Goal: Task Accomplishment & Management: Use online tool/utility

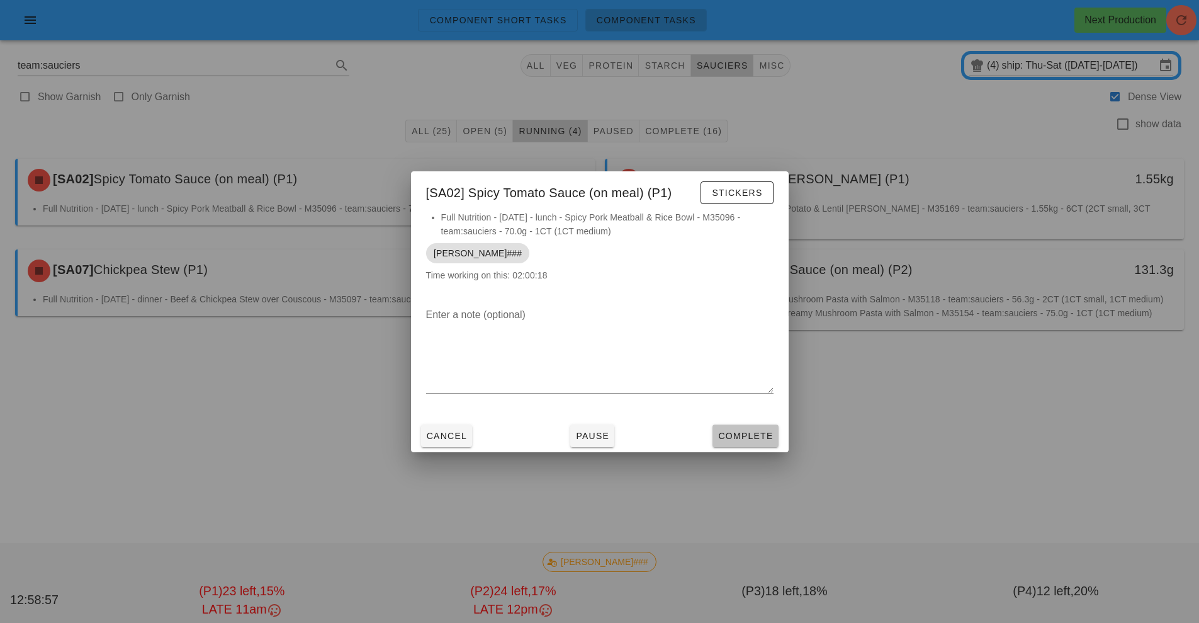
click at [737, 440] on span "Complete" at bounding box center [745, 436] width 55 height 10
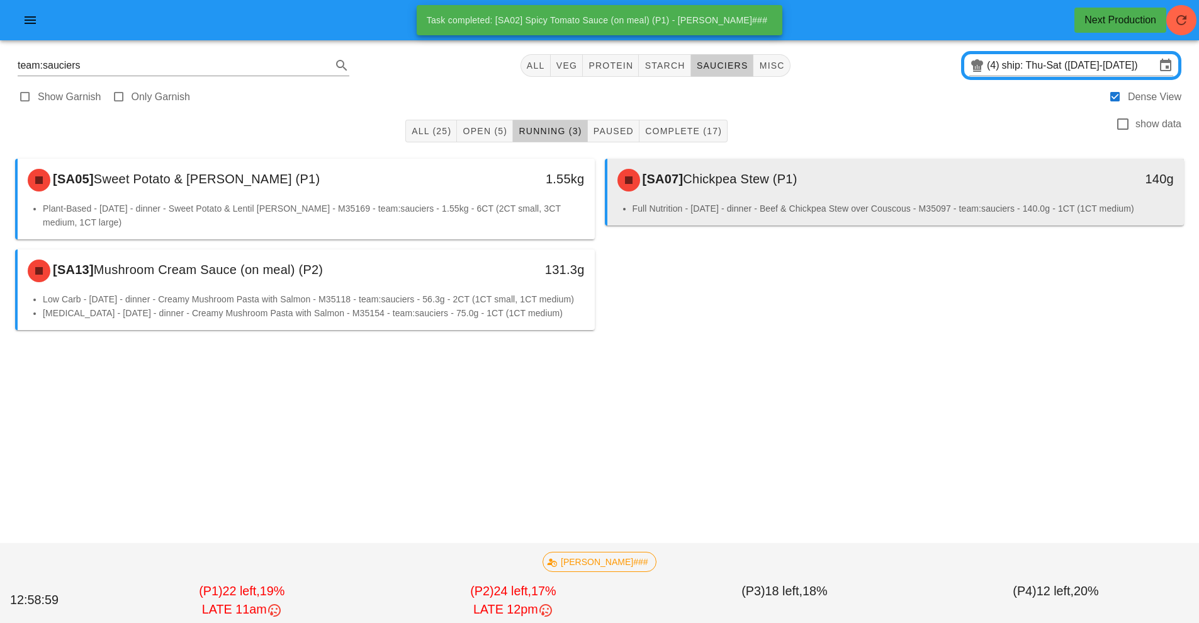
click at [732, 189] on div "[SA07] Chickpea Stew (P1)" at bounding box center [824, 180] width 429 height 38
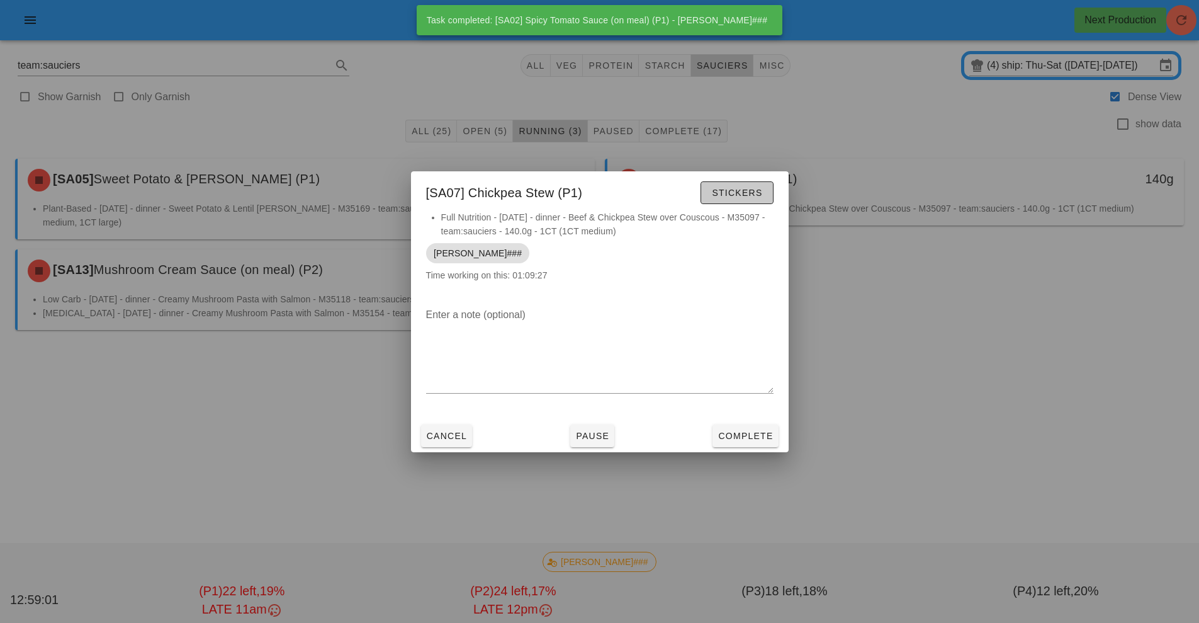
click at [732, 189] on span "Stickers" at bounding box center [736, 193] width 51 height 10
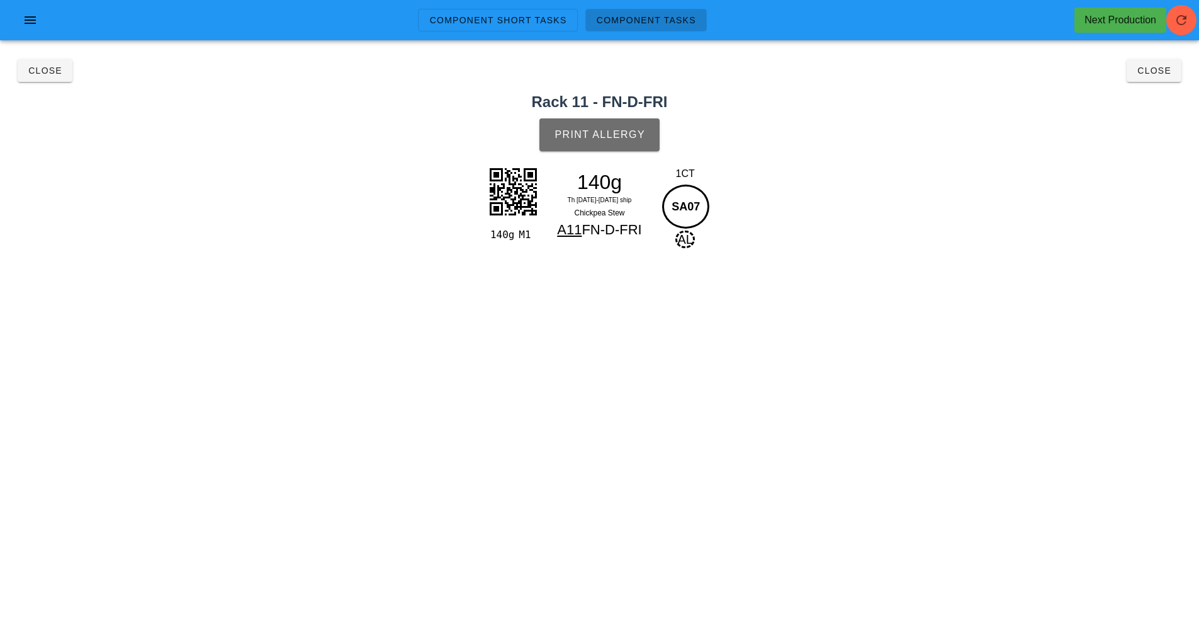
click at [603, 140] on span "Print Allergy" at bounding box center [599, 134] width 91 height 11
click at [55, 64] on button "Close" at bounding box center [45, 70] width 55 height 23
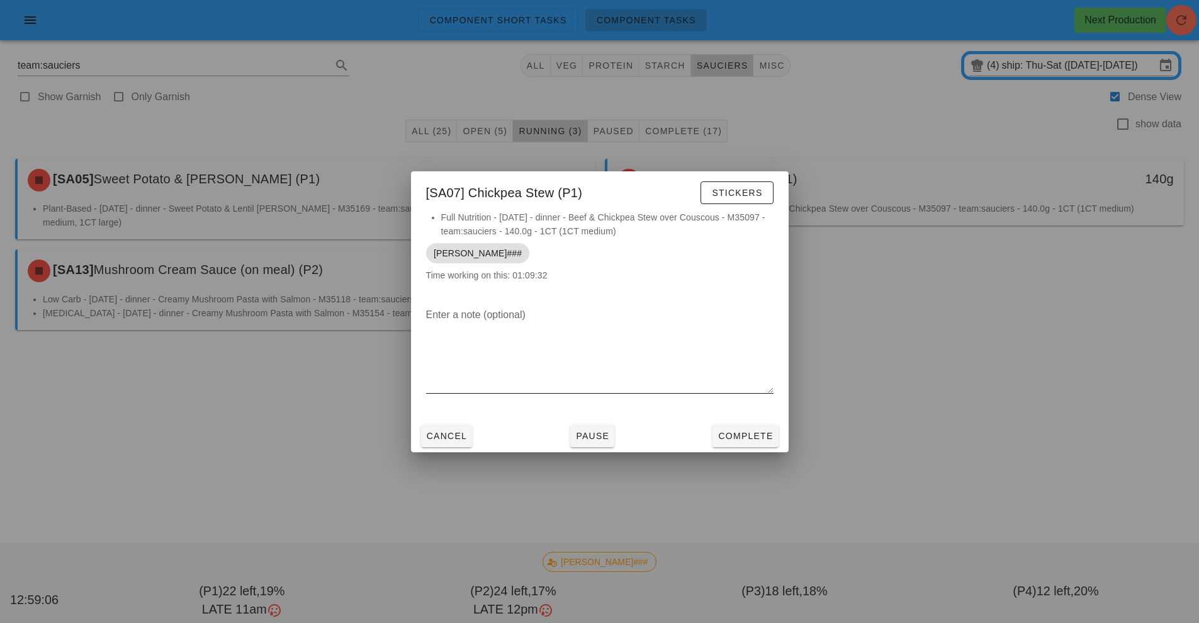
click at [742, 404] on div at bounding box center [600, 402] width 348 height 9
click at [743, 431] on span "Complete" at bounding box center [745, 436] width 55 height 10
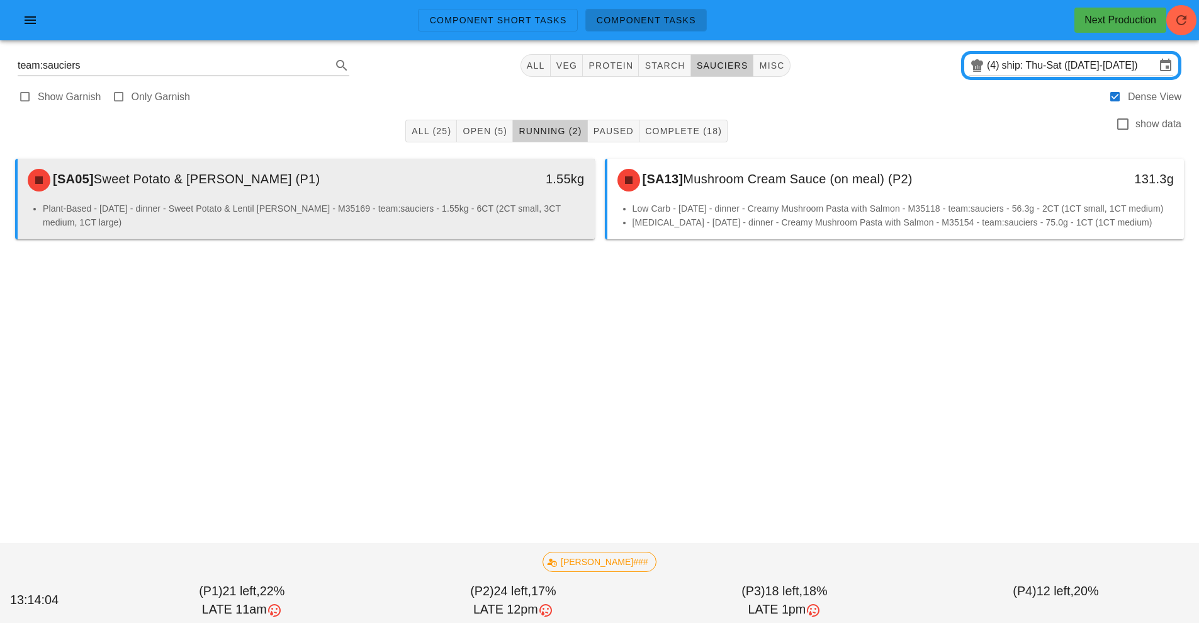
click at [409, 195] on div "[SA05] Sweet Potato & Lentil [PERSON_NAME] (P1)" at bounding box center [234, 180] width 429 height 38
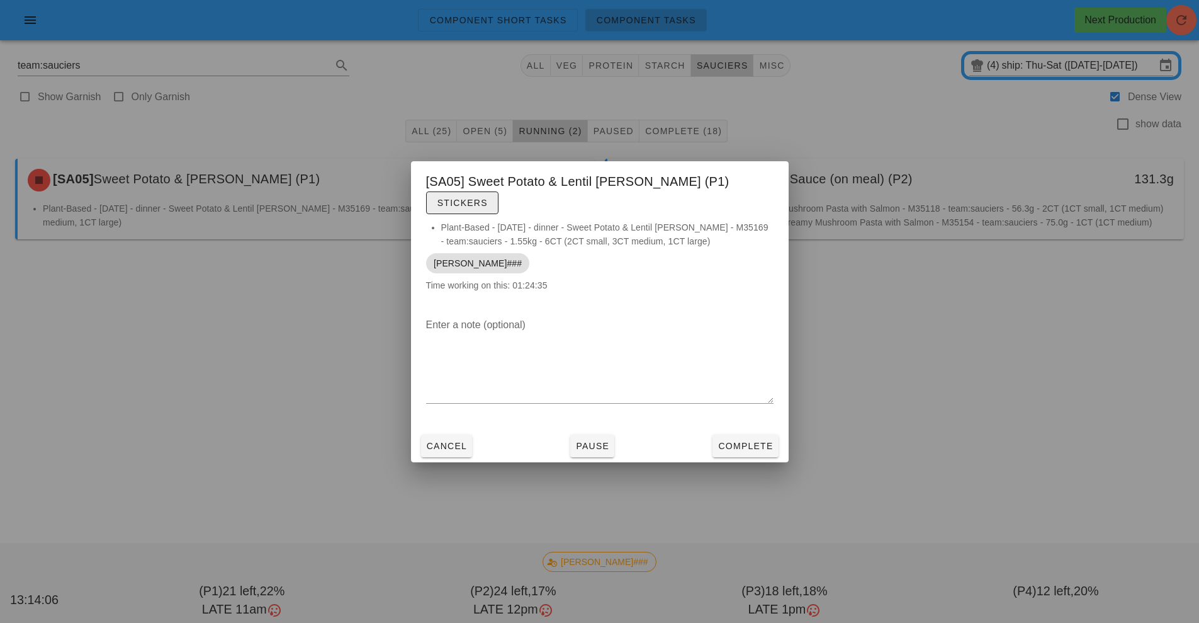
click at [488, 198] on span "Stickers" at bounding box center [462, 203] width 51 height 10
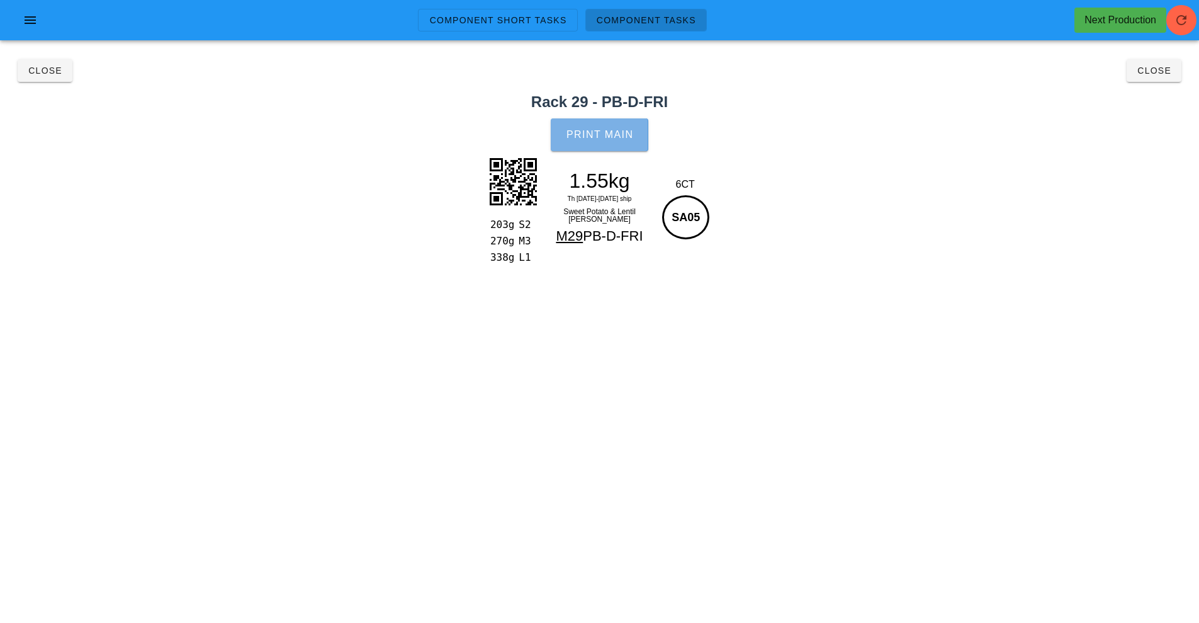
click at [586, 136] on span "Print Main" at bounding box center [600, 134] width 68 height 11
click at [54, 74] on span "Close" at bounding box center [45, 70] width 35 height 10
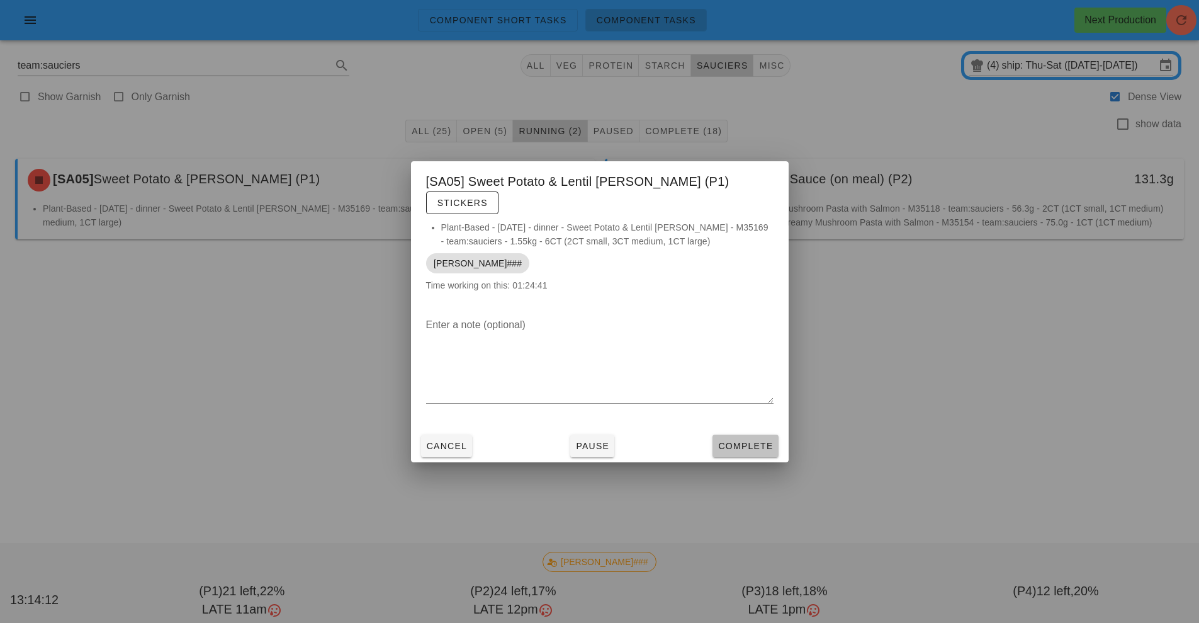
click at [738, 441] on span "Complete" at bounding box center [745, 446] width 55 height 10
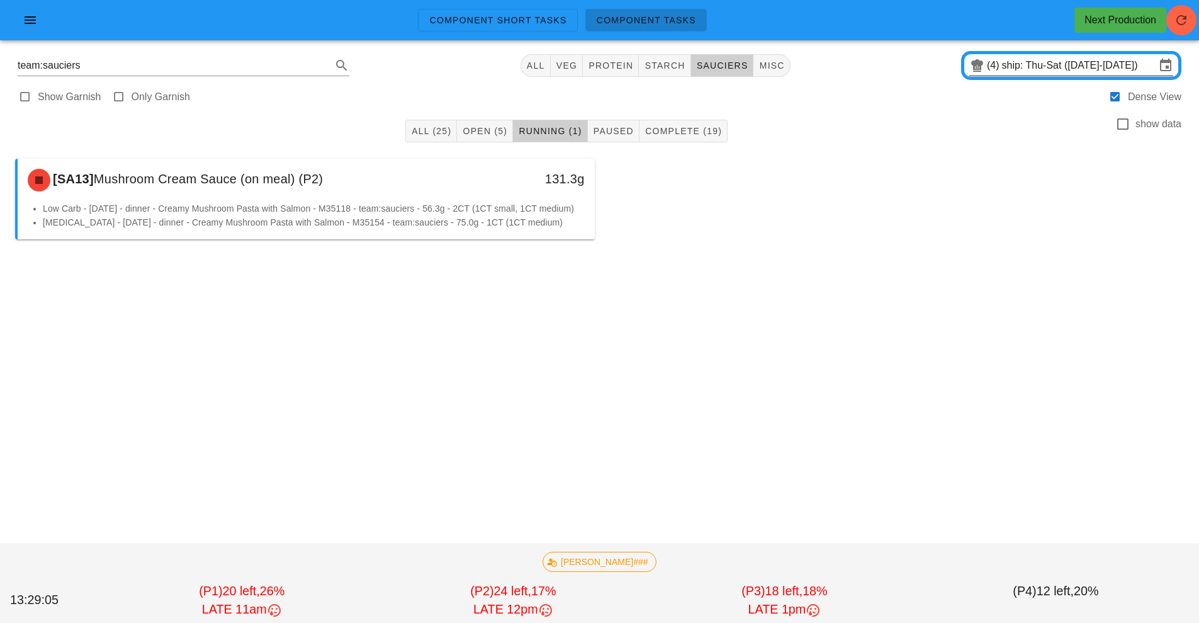
click at [1059, 65] on input "ship: Thu-Sat ([DATE]-[DATE])" at bounding box center [1079, 65] width 154 height 20
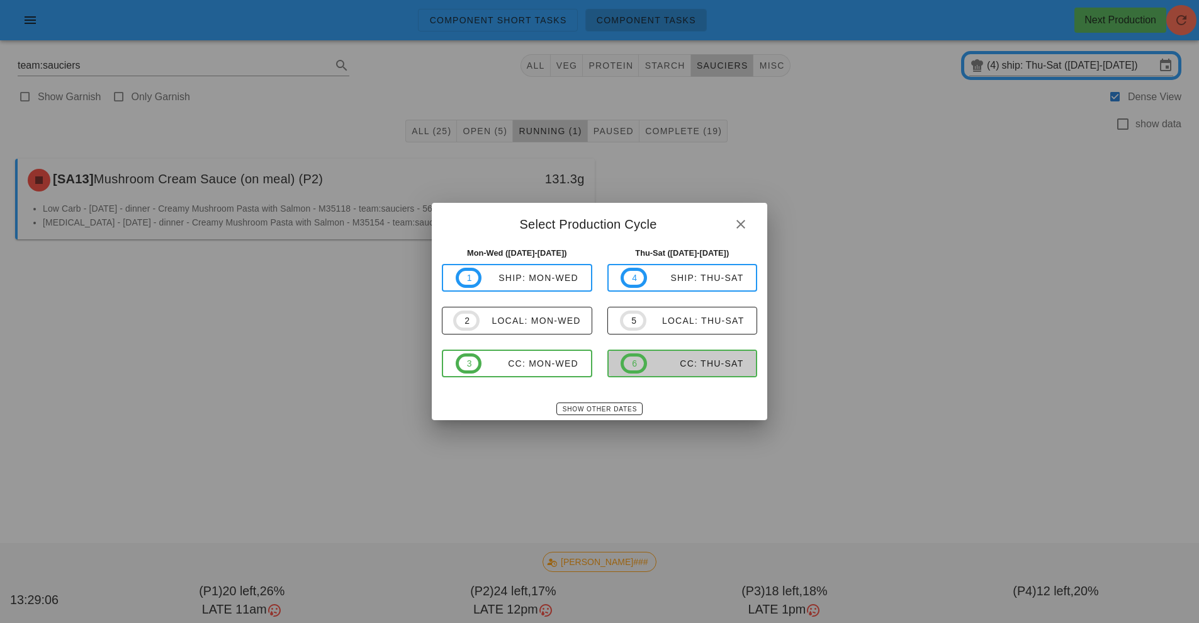
click at [693, 366] on div "CC: Thu-Sat" at bounding box center [695, 363] width 97 height 10
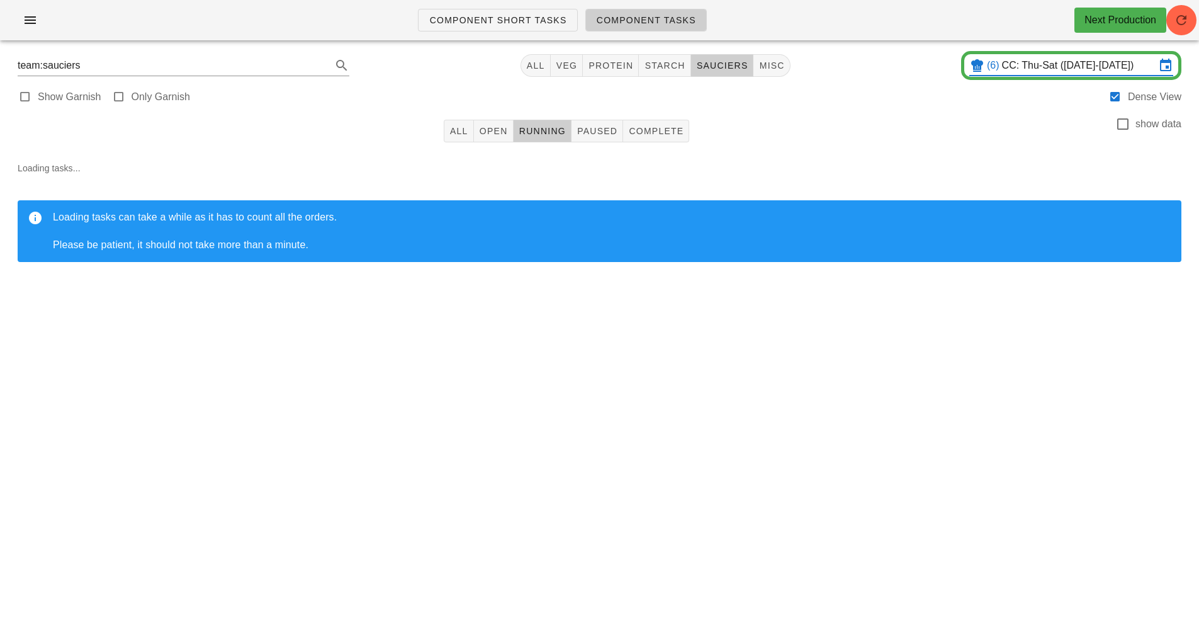
click at [683, 362] on div "Component Short Tasks Component Tasks Next Production team:sauciers All veg pro…" at bounding box center [599, 311] width 1199 height 623
click at [667, 135] on span "Complete" at bounding box center [655, 131] width 55 height 10
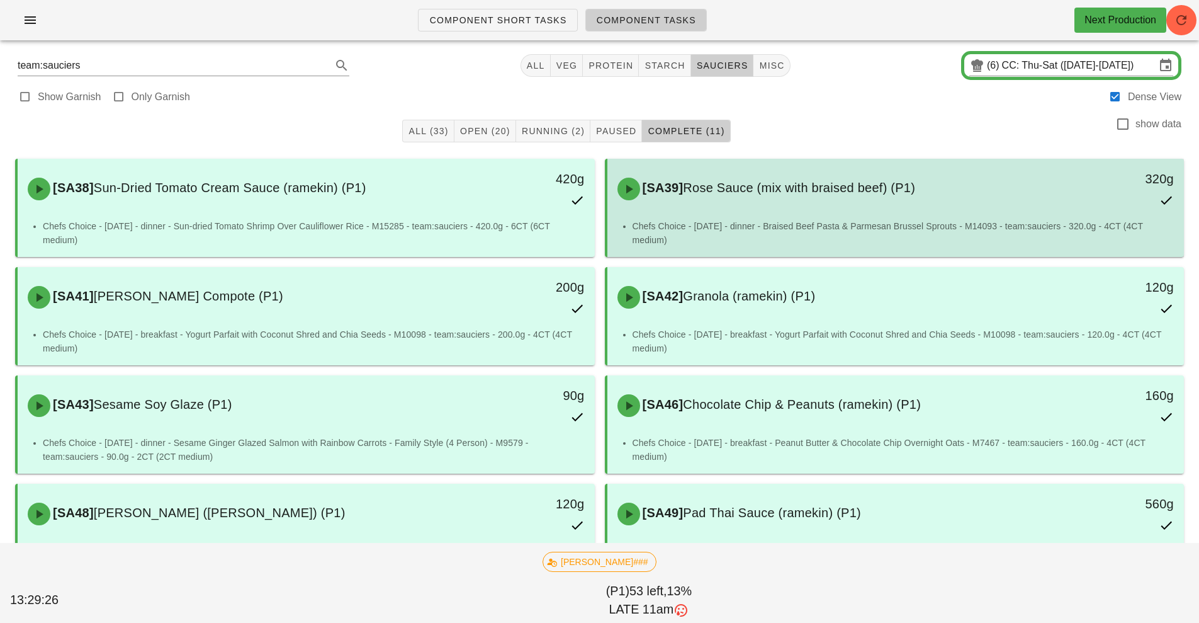
click at [839, 190] on span "Rose Sauce (mix with braised beef) (P1)" at bounding box center [799, 188] width 232 height 14
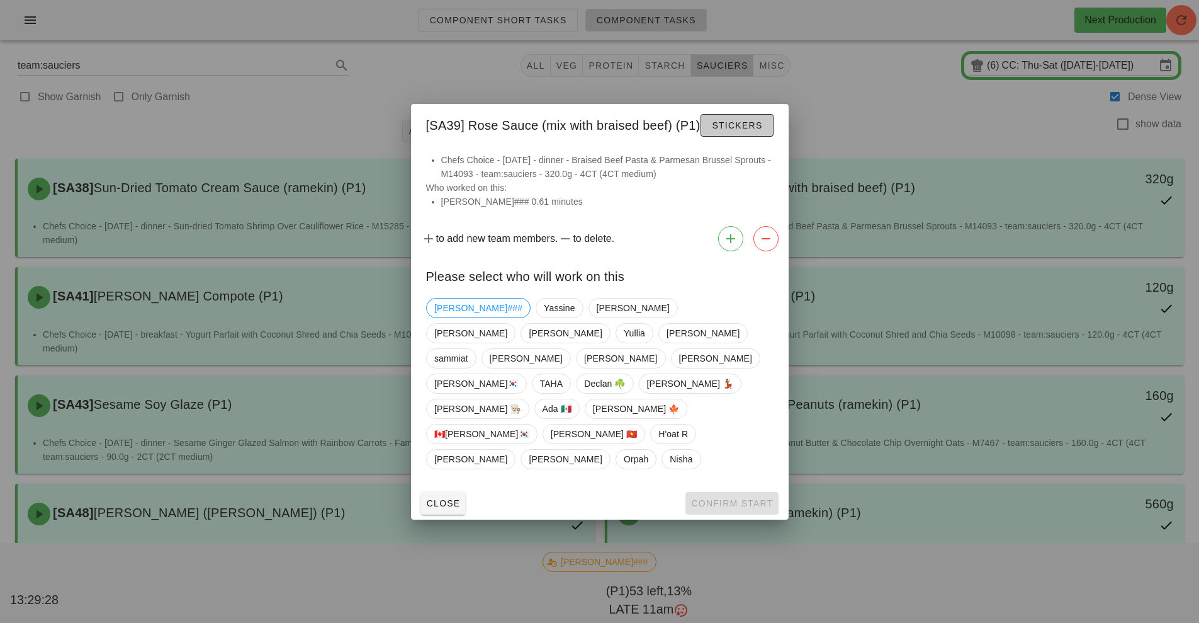
click at [736, 130] on span "Stickers" at bounding box center [736, 125] width 51 height 10
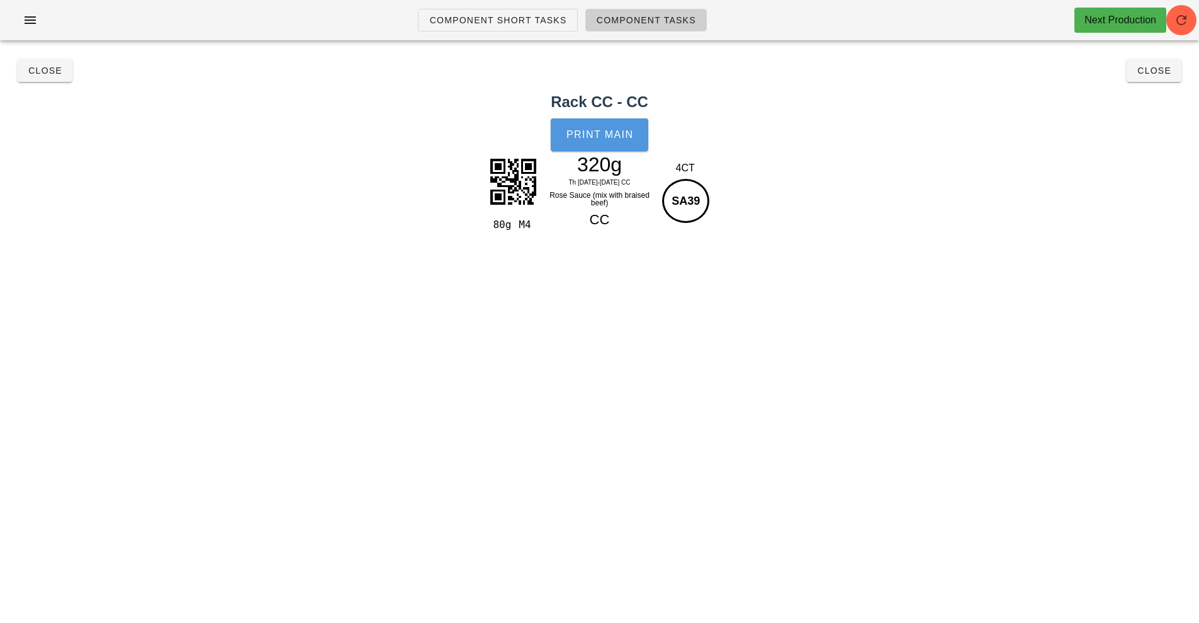
click at [618, 132] on span "Print Main" at bounding box center [600, 134] width 68 height 11
click at [47, 69] on span "Close" at bounding box center [45, 70] width 35 height 10
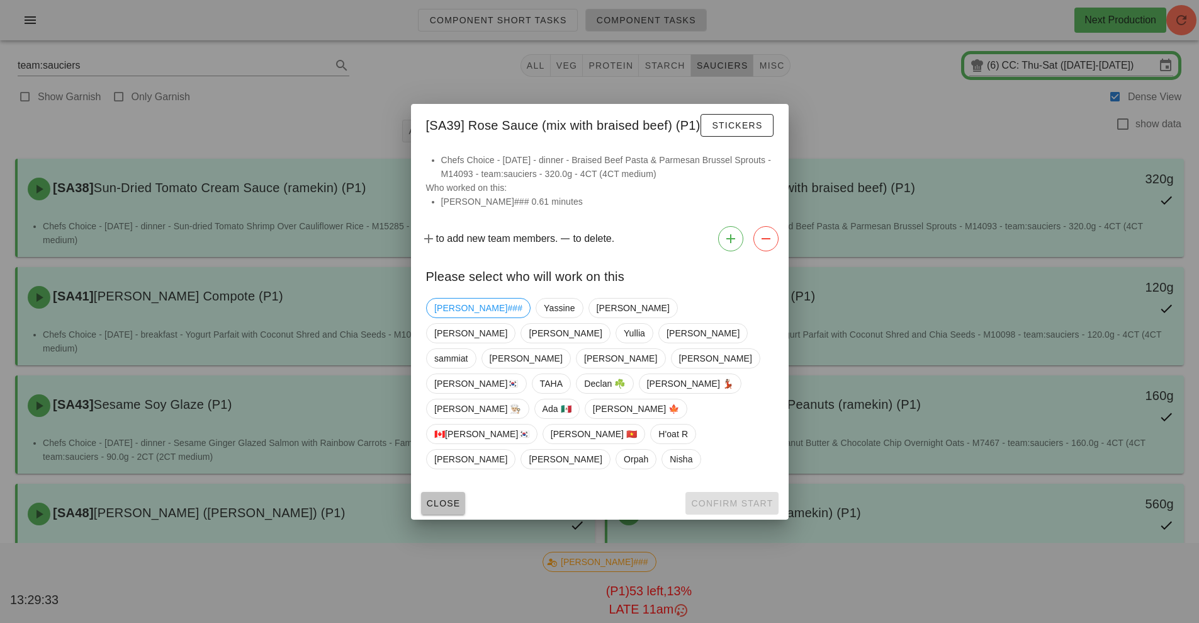
click at [432, 492] on button "Close" at bounding box center [443, 503] width 45 height 23
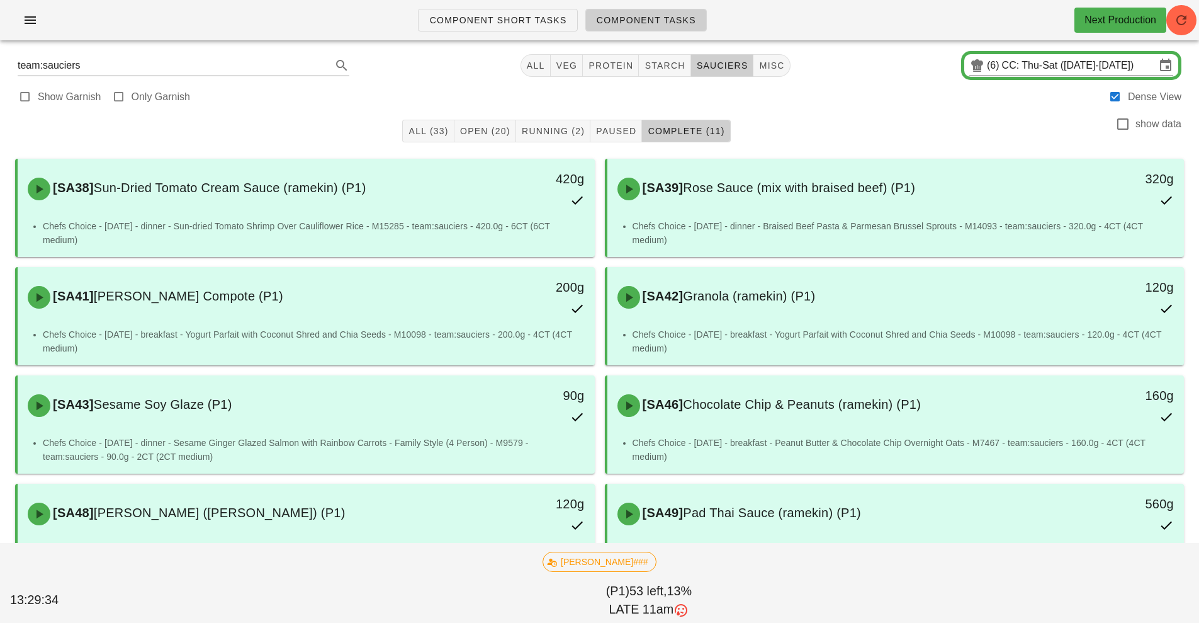
click at [1022, 71] on input "CC: Thu-Sat ([DATE]-[DATE])" at bounding box center [1079, 65] width 154 height 20
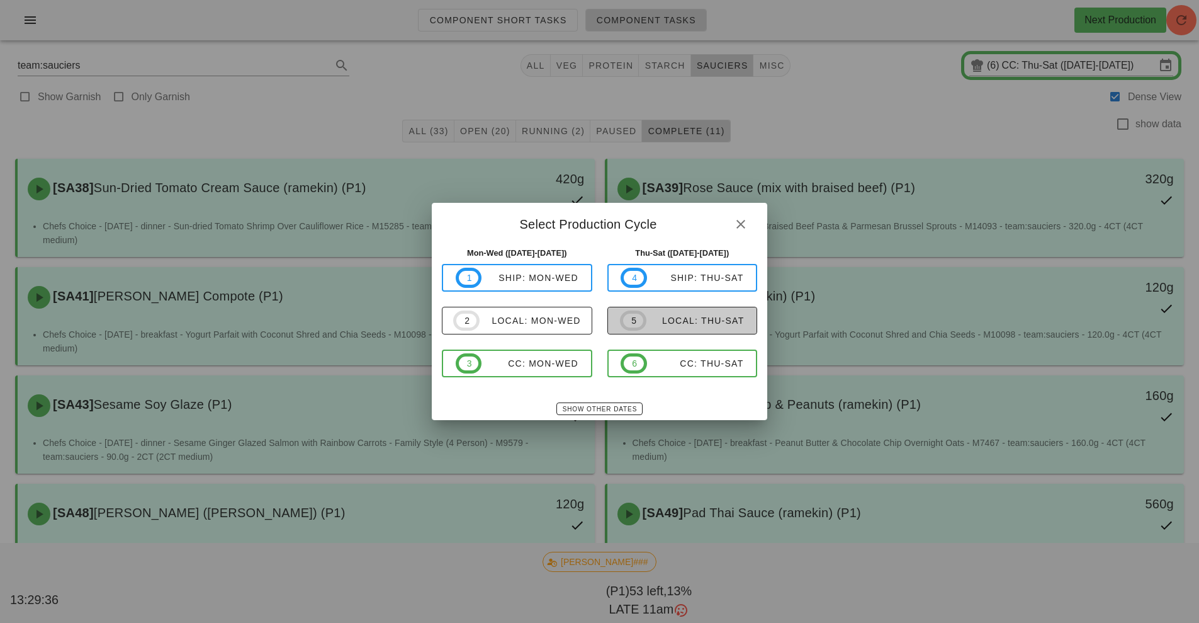
click at [693, 327] on span "5 local: Thu-Sat" at bounding box center [682, 320] width 124 height 20
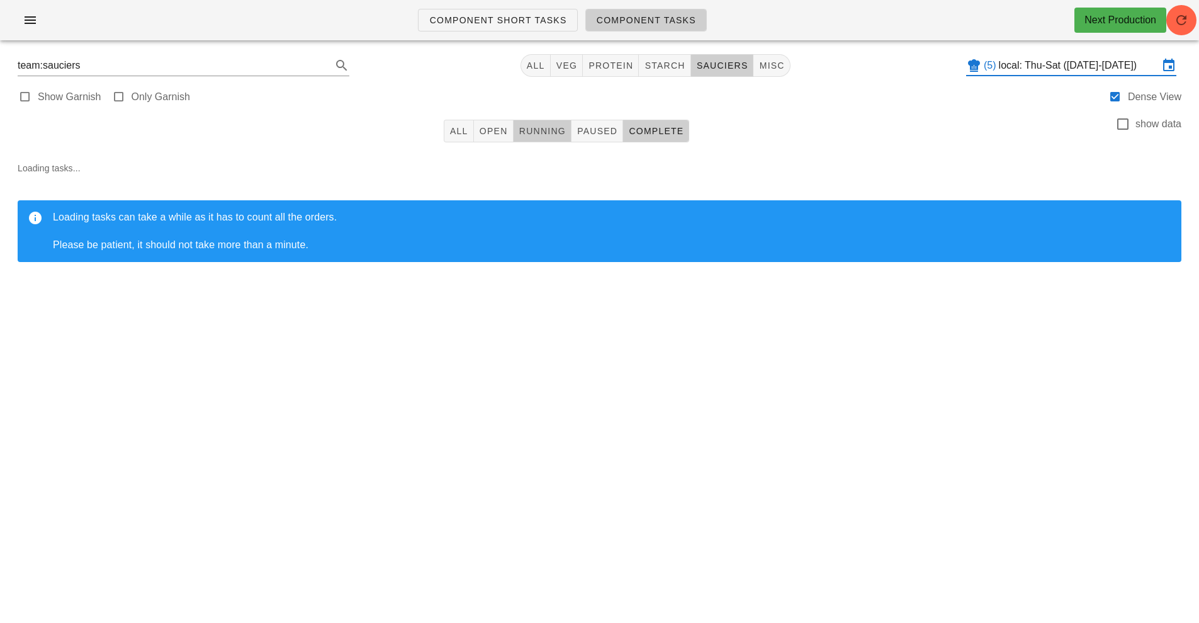
click at [541, 134] on span "Running" at bounding box center [542, 131] width 47 height 10
click at [499, 132] on span "Open" at bounding box center [493, 131] width 29 height 10
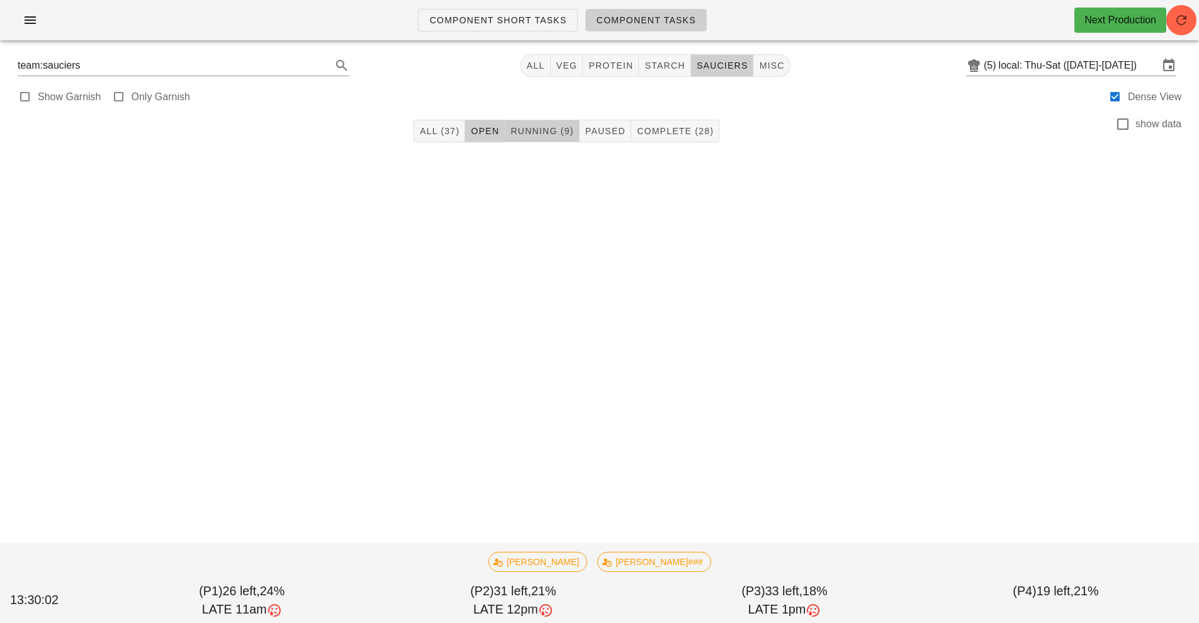
click at [540, 130] on span "Running (9)" at bounding box center [542, 131] width 64 height 10
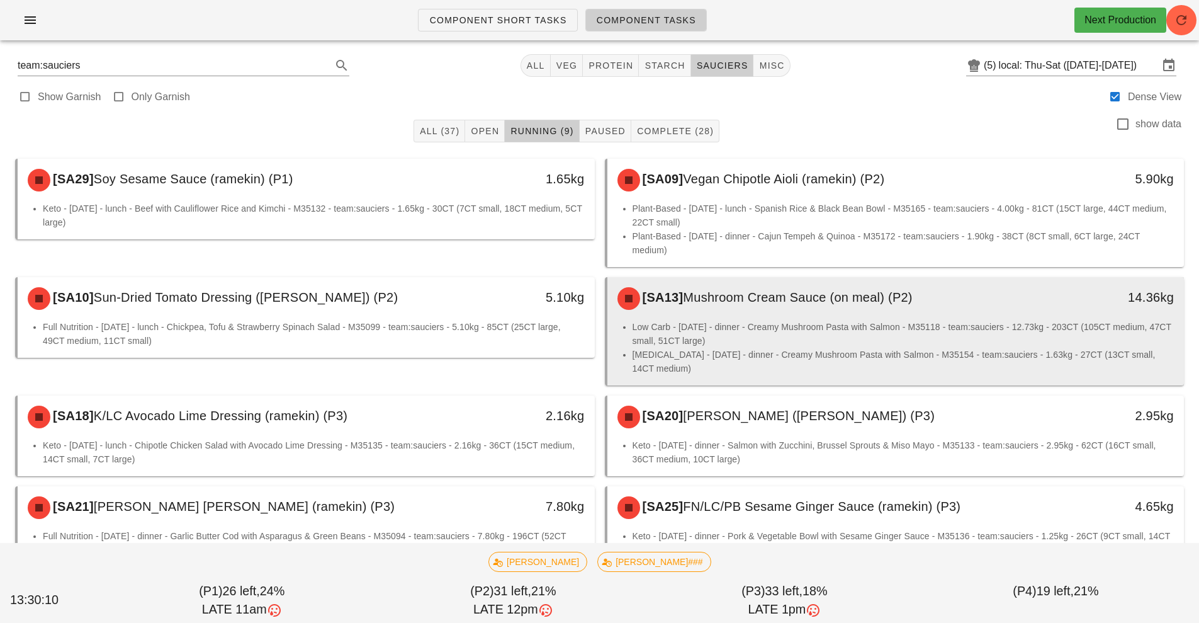
click at [745, 337] on li "Low Carb - [DATE] - dinner - Creamy Mushroom Pasta with Salmon - M35118 - team:…" at bounding box center [904, 334] width 542 height 28
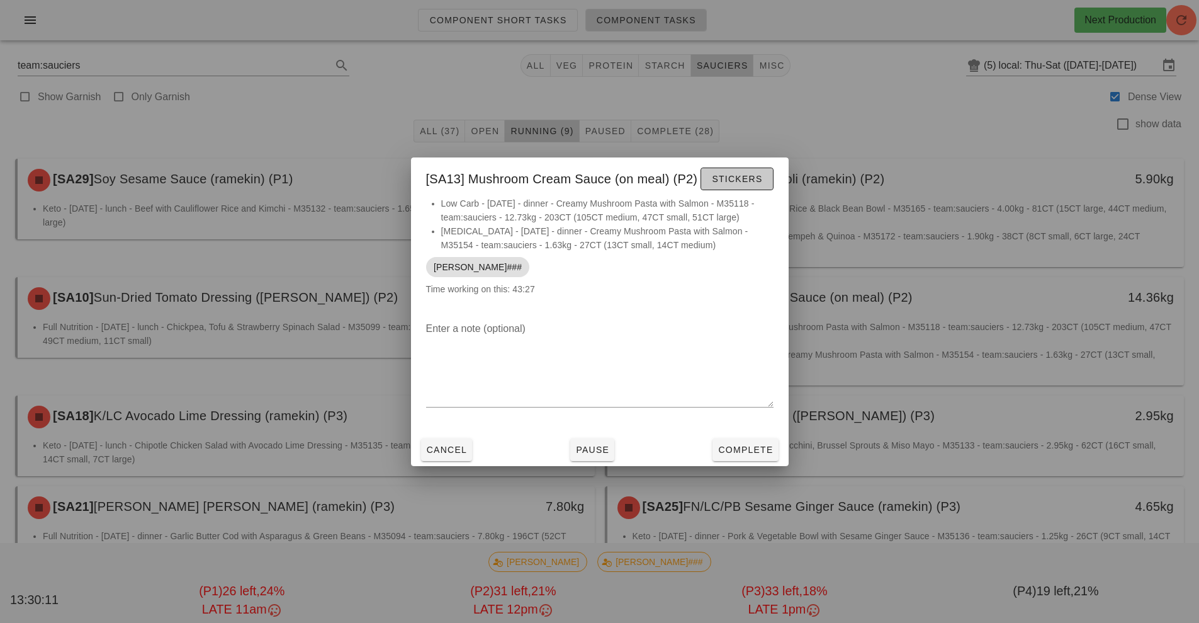
click at [725, 182] on span "Stickers" at bounding box center [736, 179] width 51 height 10
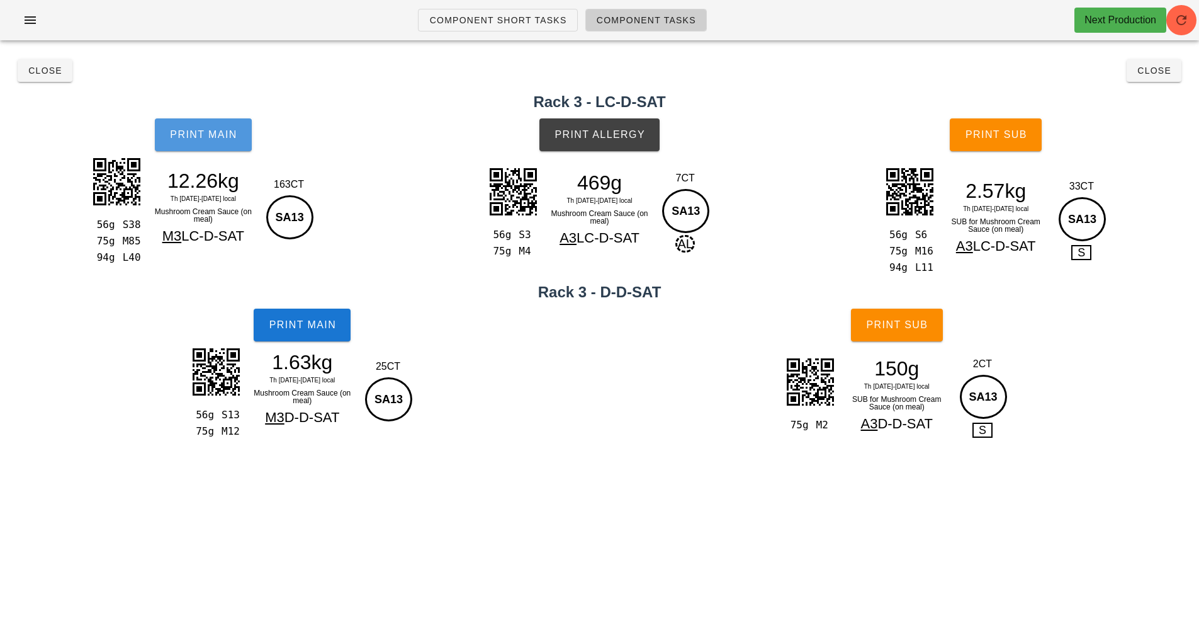
click at [217, 134] on span "Print Main" at bounding box center [203, 134] width 68 height 11
click at [222, 142] on button "Print Main" at bounding box center [203, 134] width 97 height 33
click at [297, 325] on span "Print Main" at bounding box center [302, 324] width 68 height 11
click at [597, 133] on span "Print Allergy" at bounding box center [599, 134] width 91 height 11
click at [1010, 140] on span "Print Sub" at bounding box center [996, 134] width 62 height 11
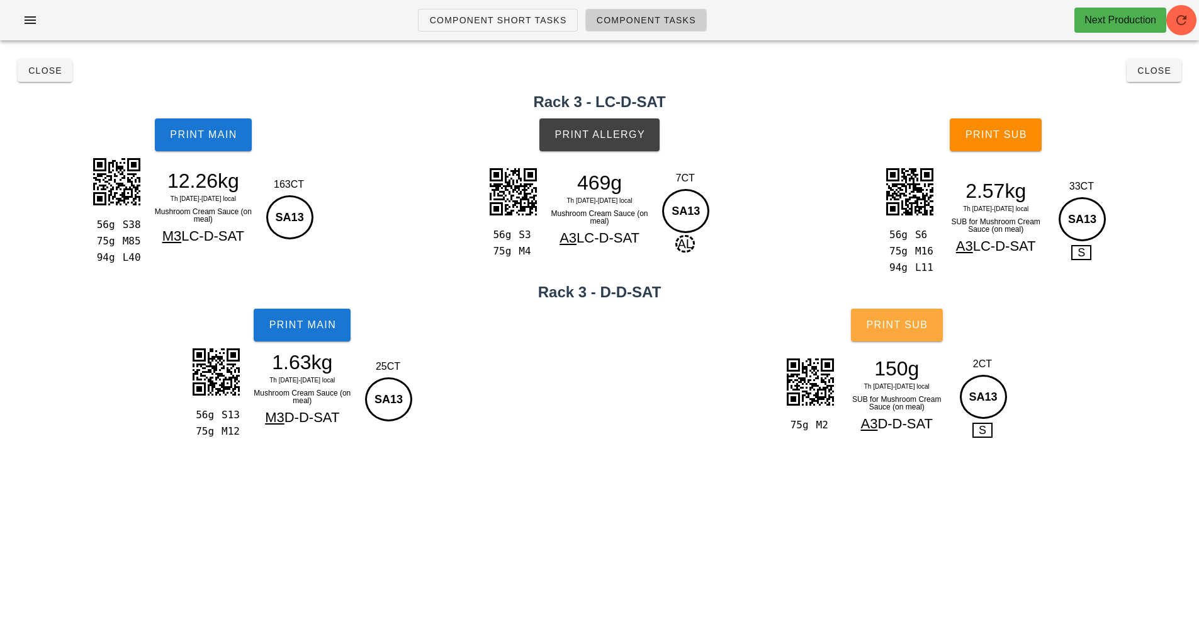
click at [901, 323] on span "Print Sub" at bounding box center [897, 324] width 62 height 11
click at [40, 71] on span "Close" at bounding box center [45, 70] width 35 height 10
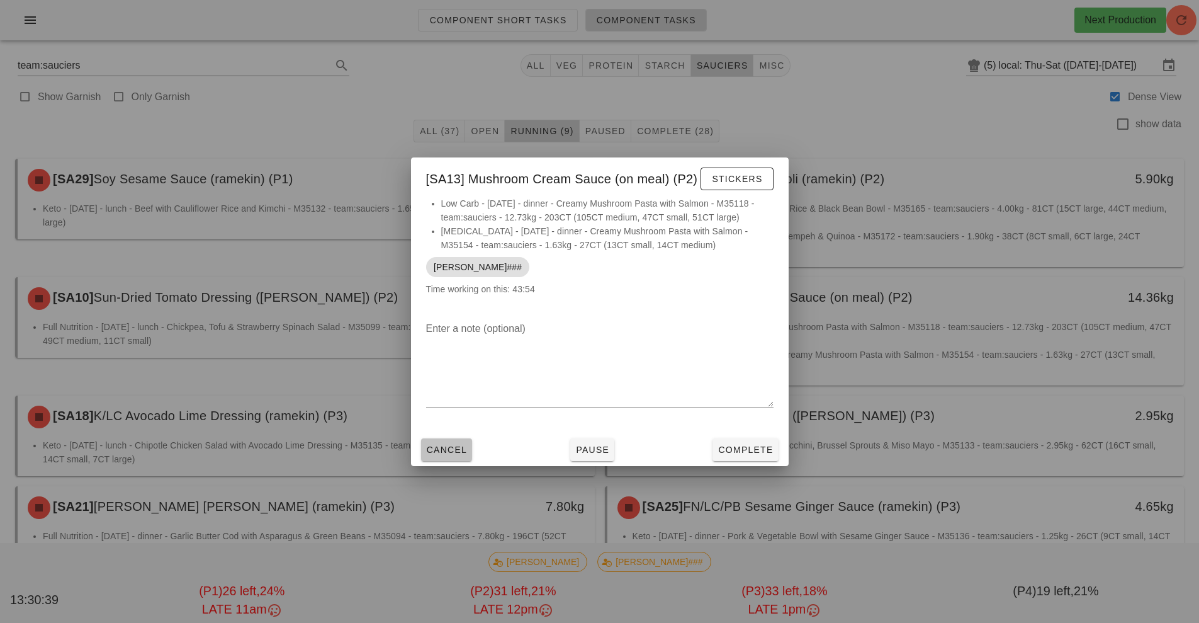
click at [448, 448] on span "Cancel" at bounding box center [447, 450] width 42 height 10
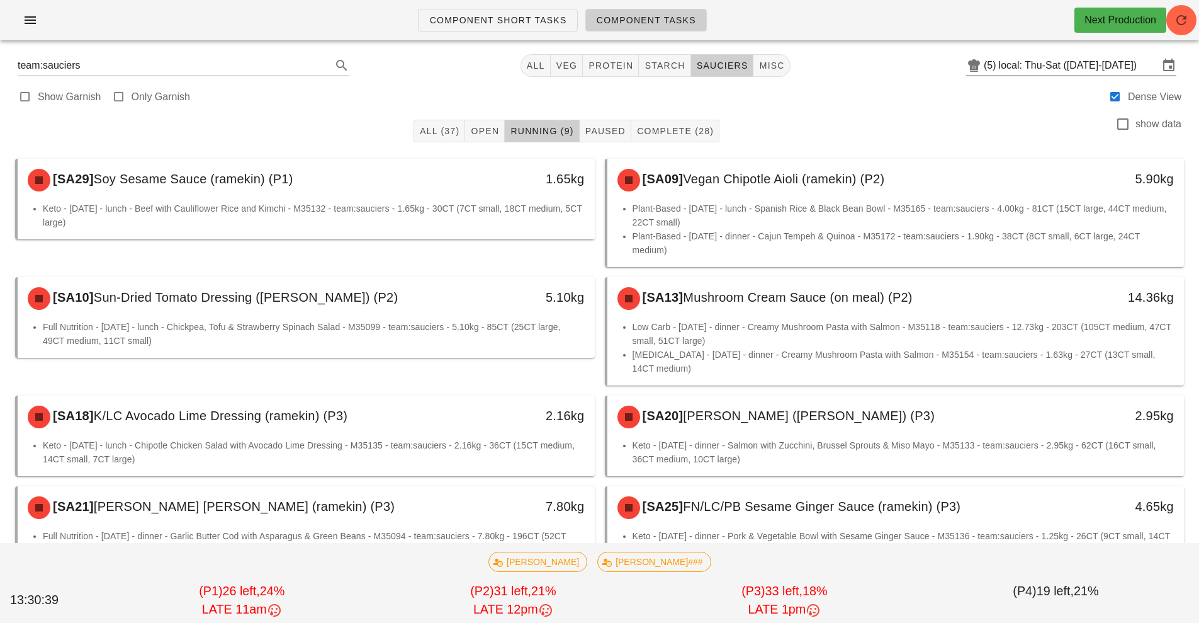
click at [1068, 66] on input "local: Thu-Sat ([DATE]-[DATE])" at bounding box center [1079, 65] width 160 height 20
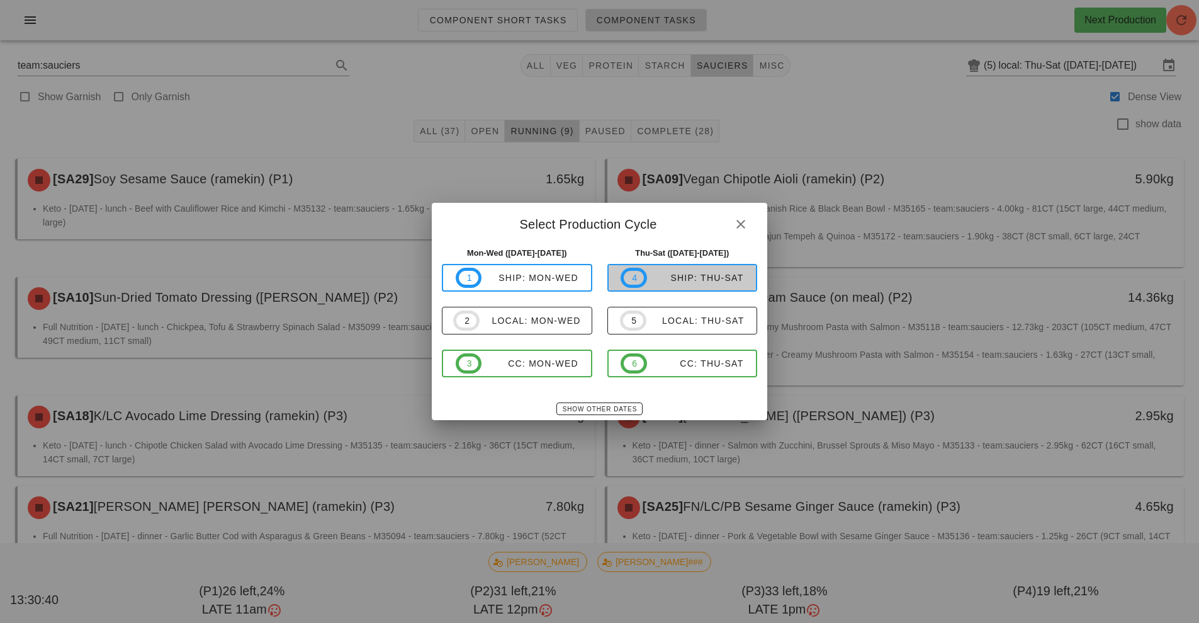
click at [703, 287] on span "4 ship: Thu-Sat" at bounding box center [682, 278] width 123 height 20
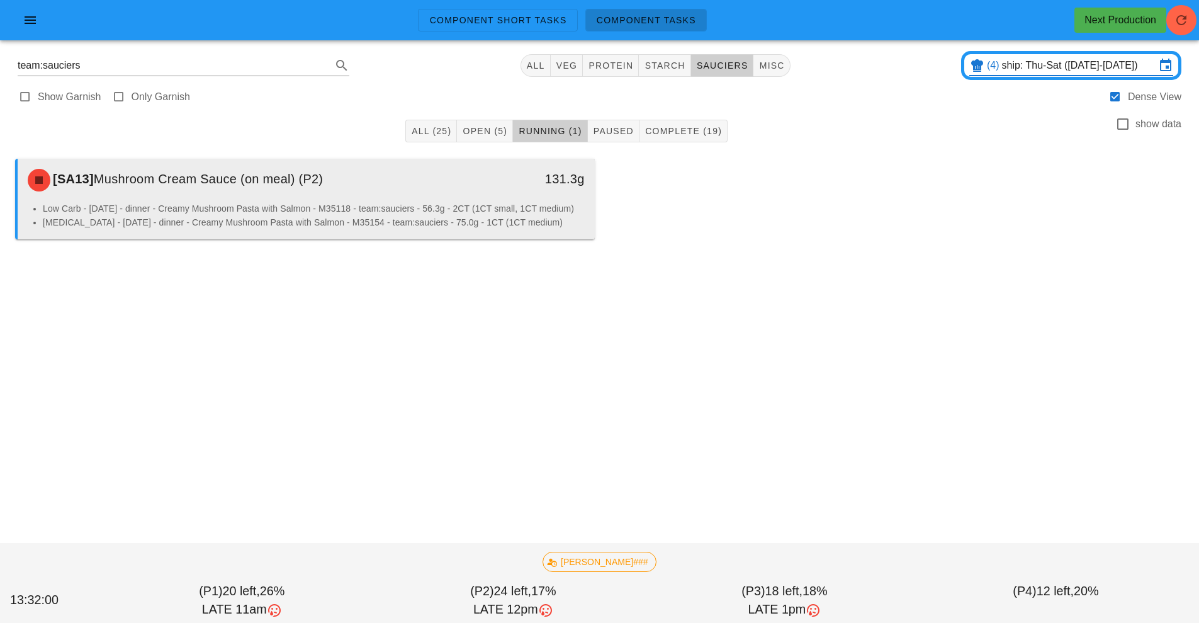
click at [300, 190] on div "[SA13] Mushroom Cream Sauce (on meal) (P2)" at bounding box center [234, 180] width 429 height 38
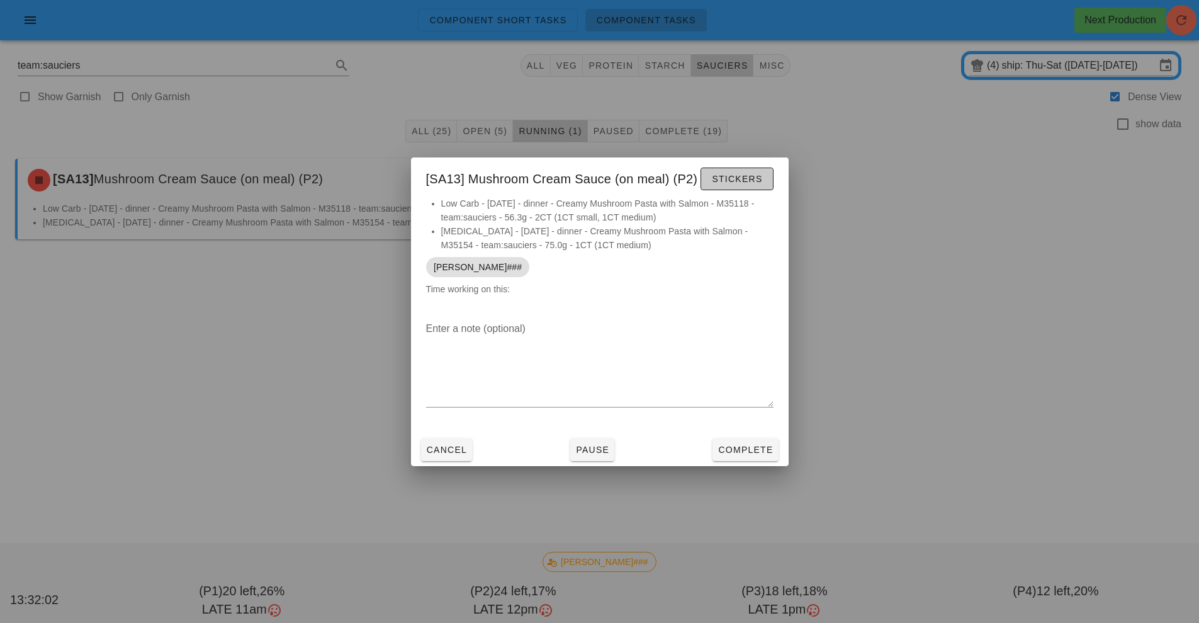
click at [753, 174] on span "Stickers" at bounding box center [736, 179] width 51 height 10
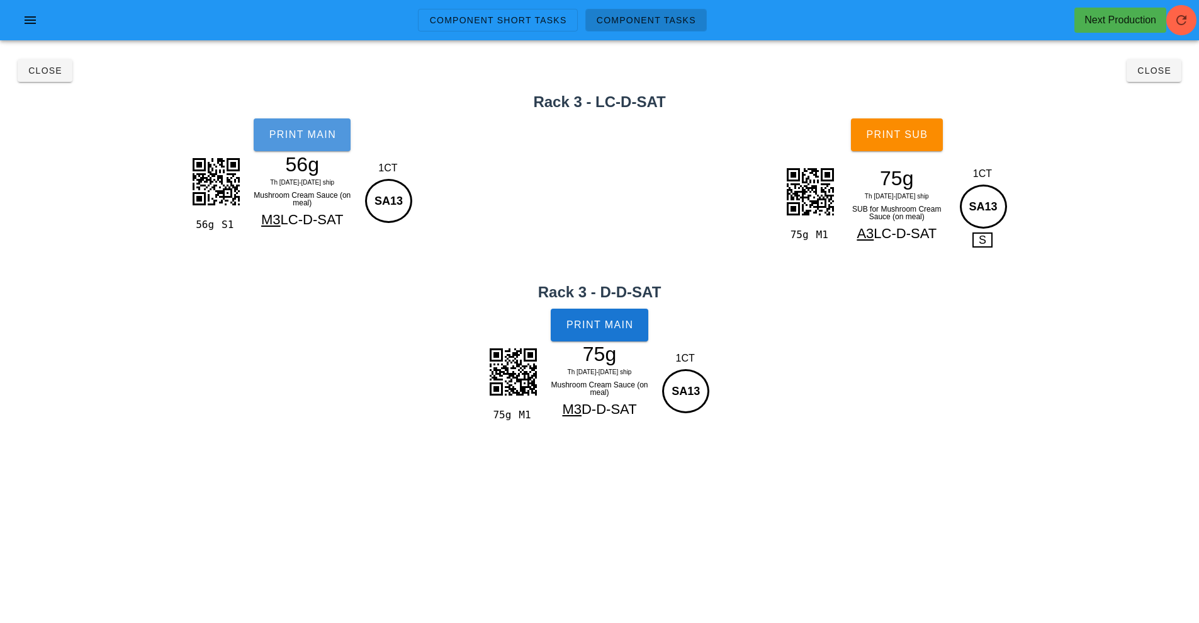
click at [281, 135] on span "Print Main" at bounding box center [302, 134] width 68 height 11
click at [918, 135] on span "Print Sub" at bounding box center [897, 134] width 62 height 11
click at [613, 322] on span "Print Main" at bounding box center [600, 324] width 68 height 11
click at [40, 69] on span "Close" at bounding box center [45, 70] width 35 height 10
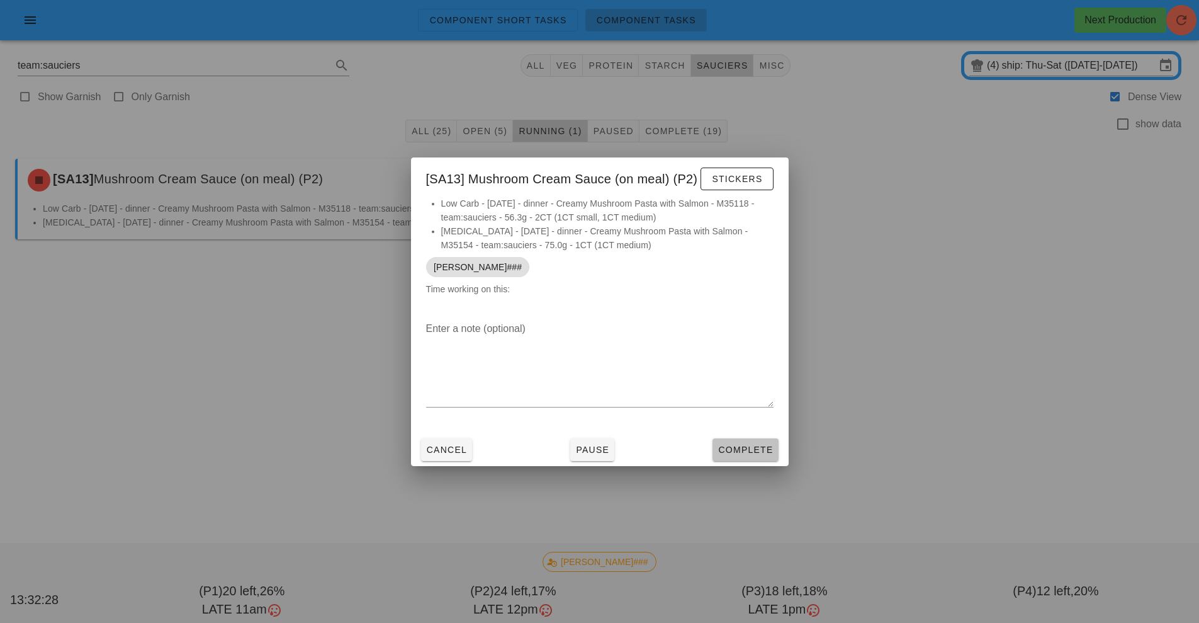
click at [746, 446] on span "Complete" at bounding box center [745, 450] width 55 height 10
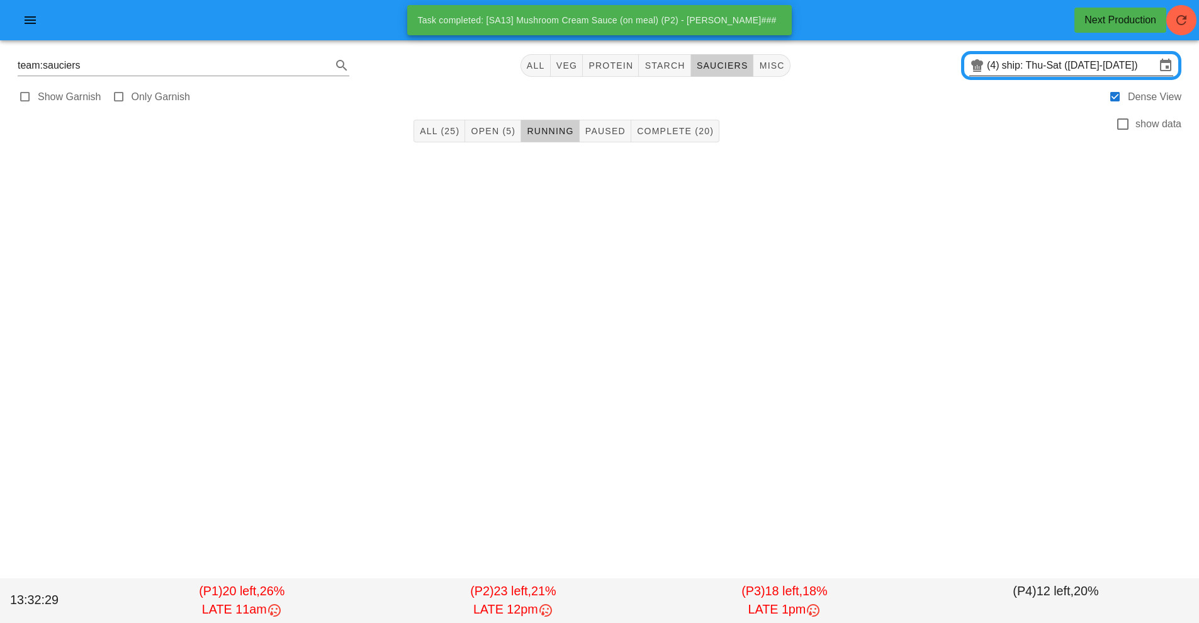
click at [1064, 64] on input "ship: Thu-Sat ([DATE]-[DATE])" at bounding box center [1079, 65] width 154 height 20
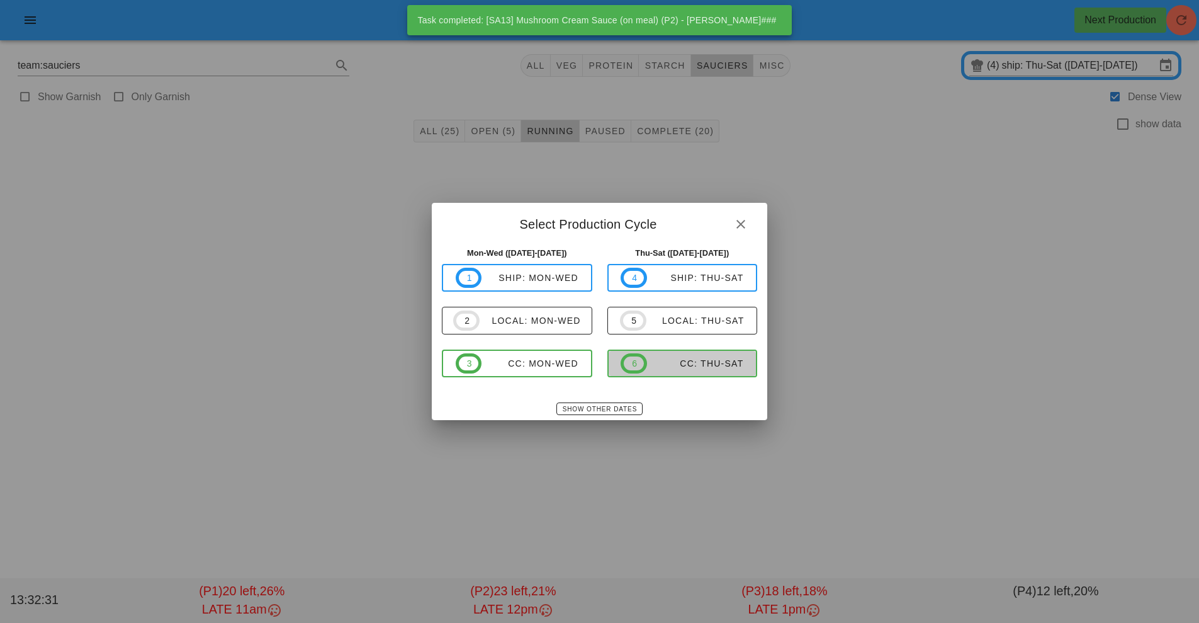
click at [699, 370] on span "6 CC: Thu-Sat" at bounding box center [682, 363] width 123 height 20
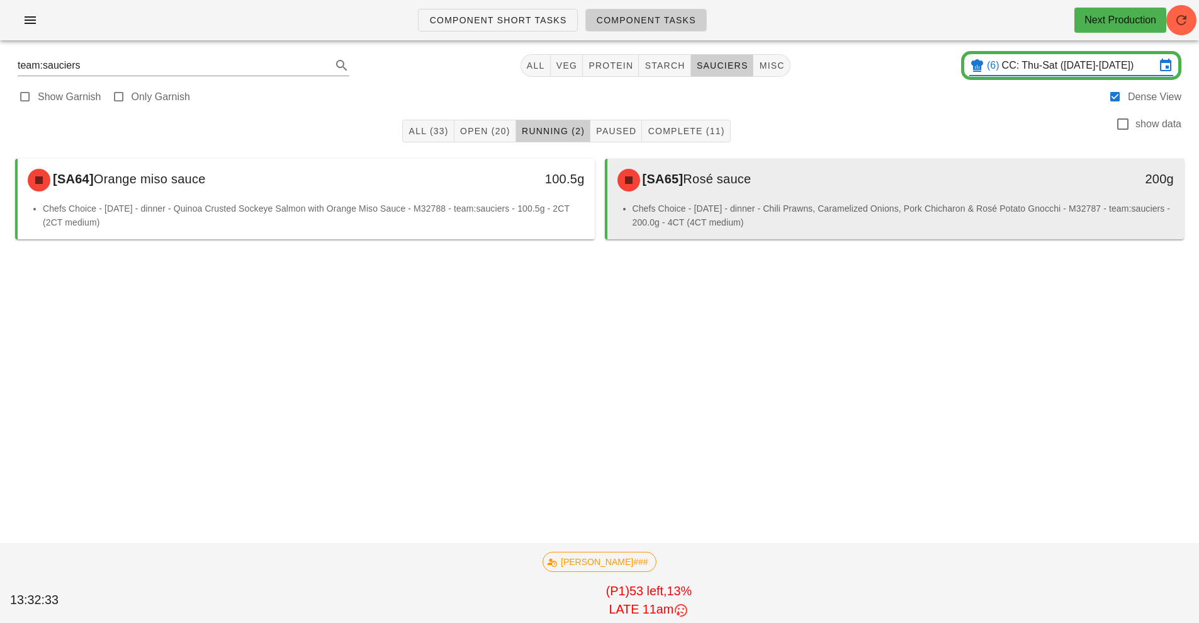
click at [740, 186] on span "Rosé sauce" at bounding box center [717, 179] width 68 height 14
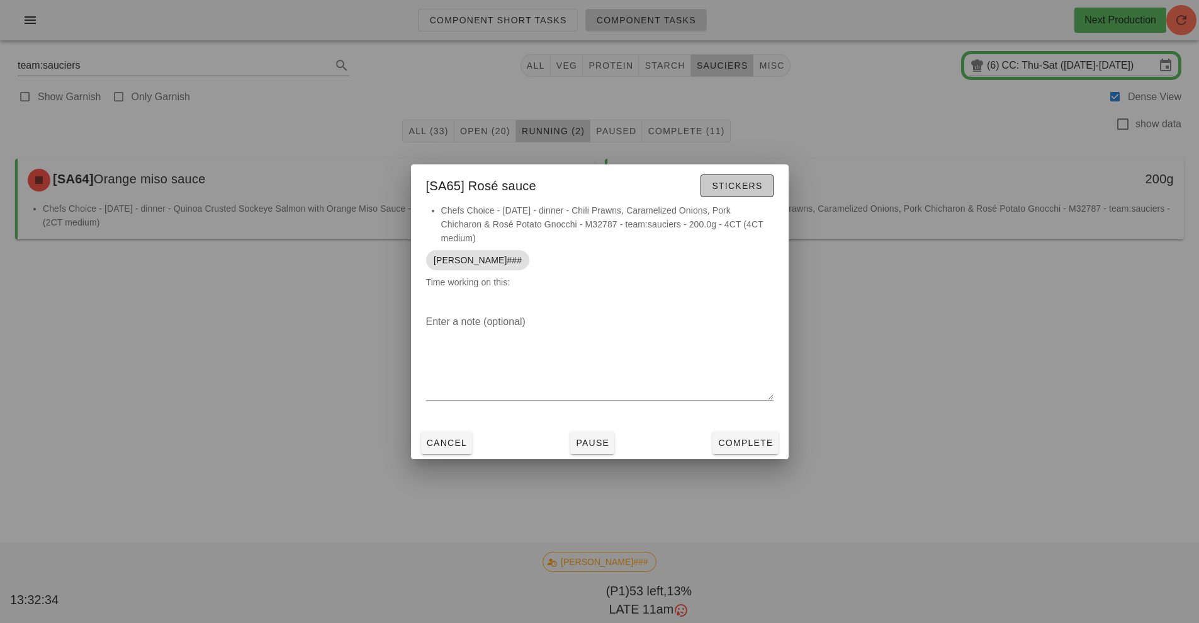
click at [740, 186] on span "Stickers" at bounding box center [736, 186] width 51 height 10
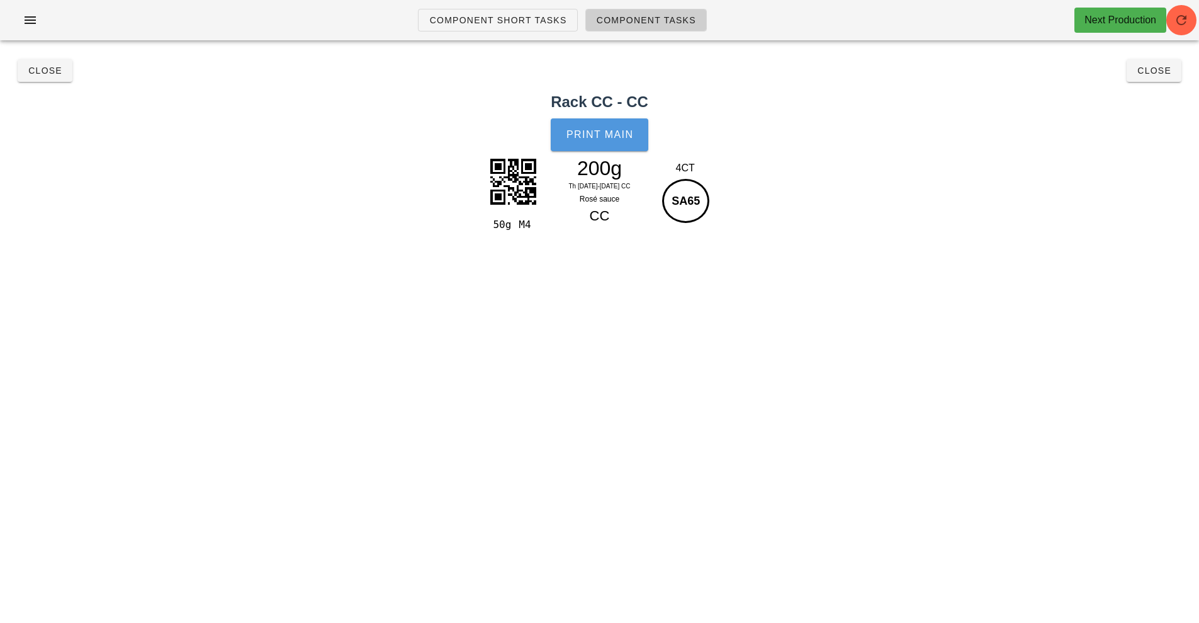
click at [605, 137] on span "Print Main" at bounding box center [600, 134] width 68 height 11
click at [46, 75] on span "Close" at bounding box center [45, 70] width 35 height 10
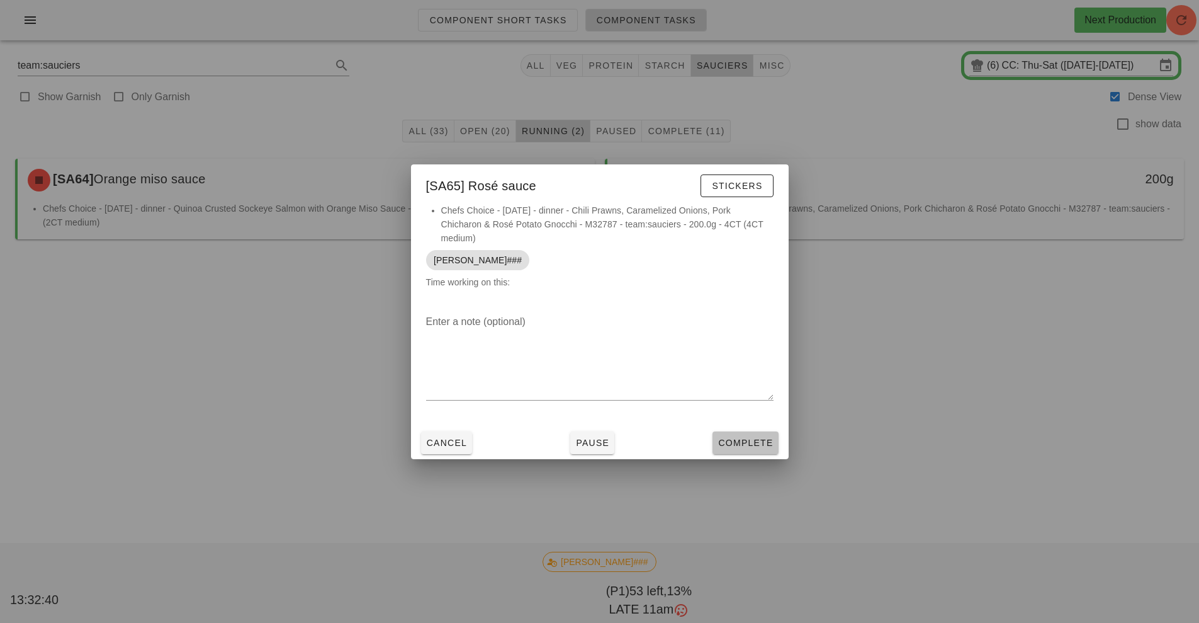
click at [754, 451] on button "Complete" at bounding box center [745, 442] width 65 height 23
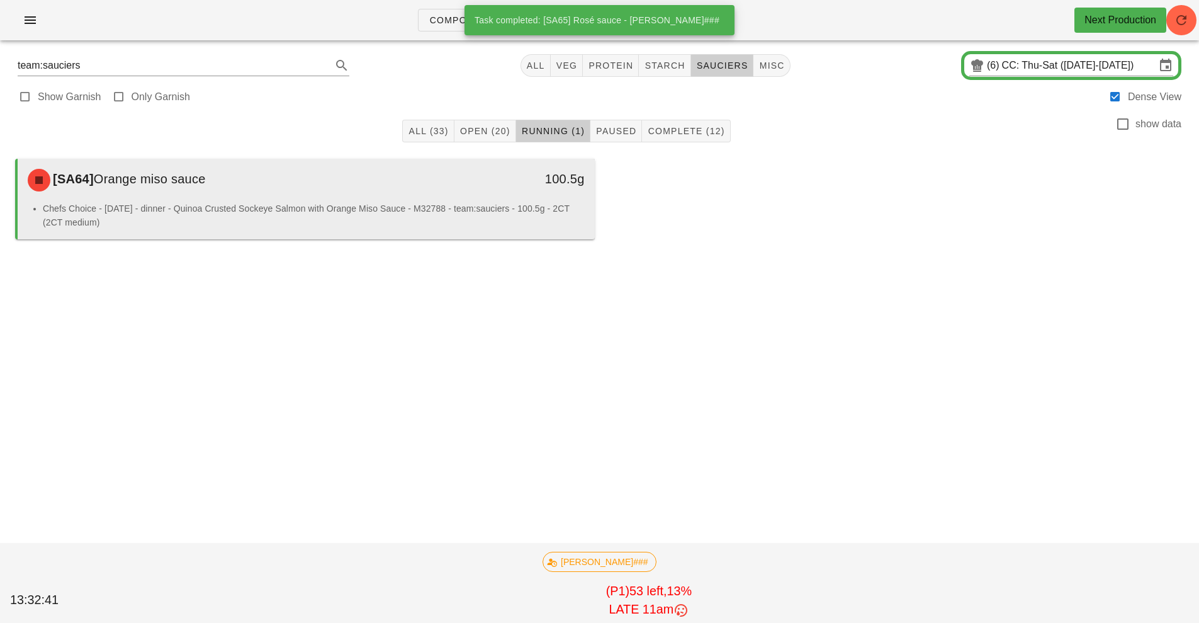
click at [473, 191] on div "100.5g" at bounding box center [520, 180] width 143 height 38
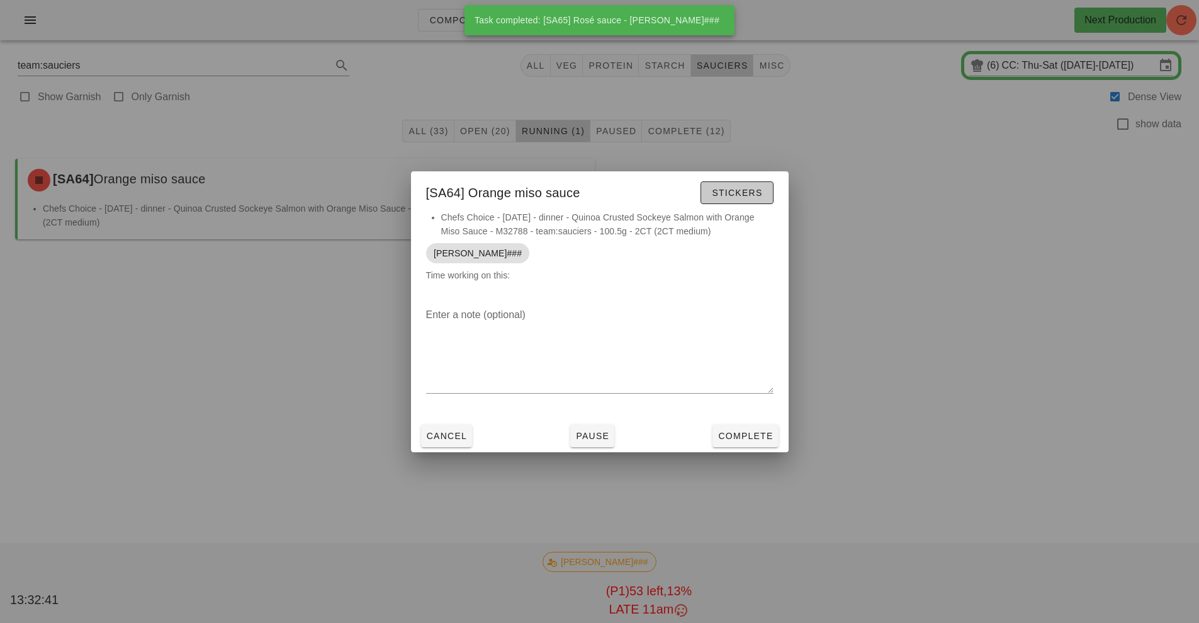
click at [725, 201] on button "Stickers" at bounding box center [737, 192] width 72 height 23
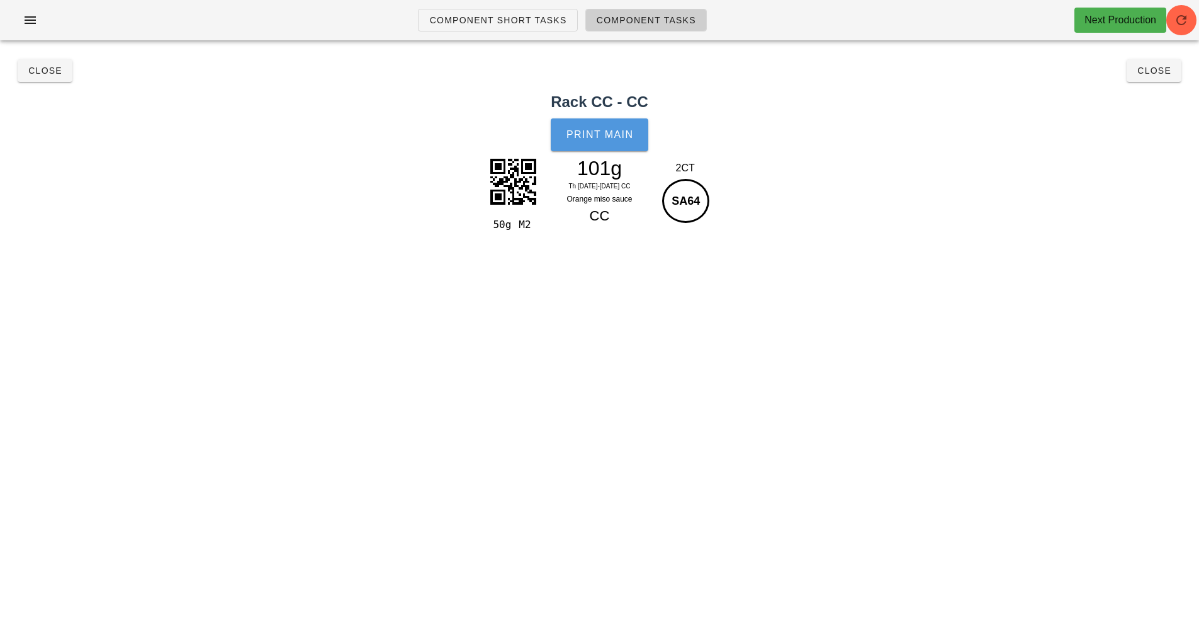
click at [605, 144] on button "Print Main" at bounding box center [599, 134] width 97 height 33
click at [38, 72] on span "Close" at bounding box center [45, 70] width 35 height 10
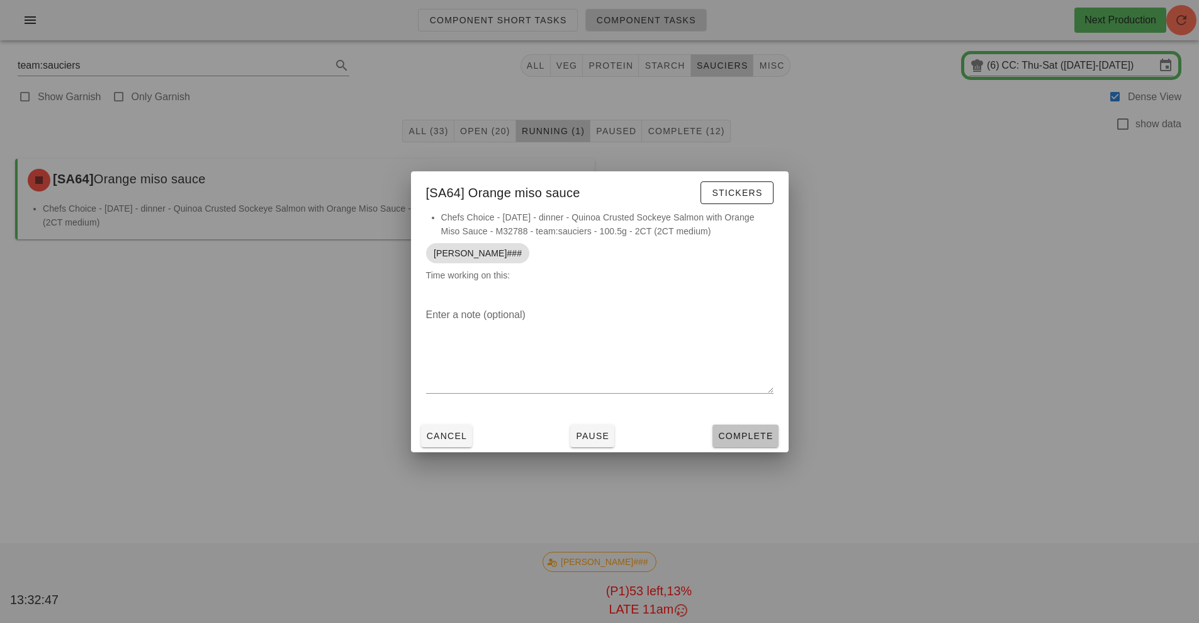
click at [770, 436] on span "Complete" at bounding box center [745, 436] width 55 height 10
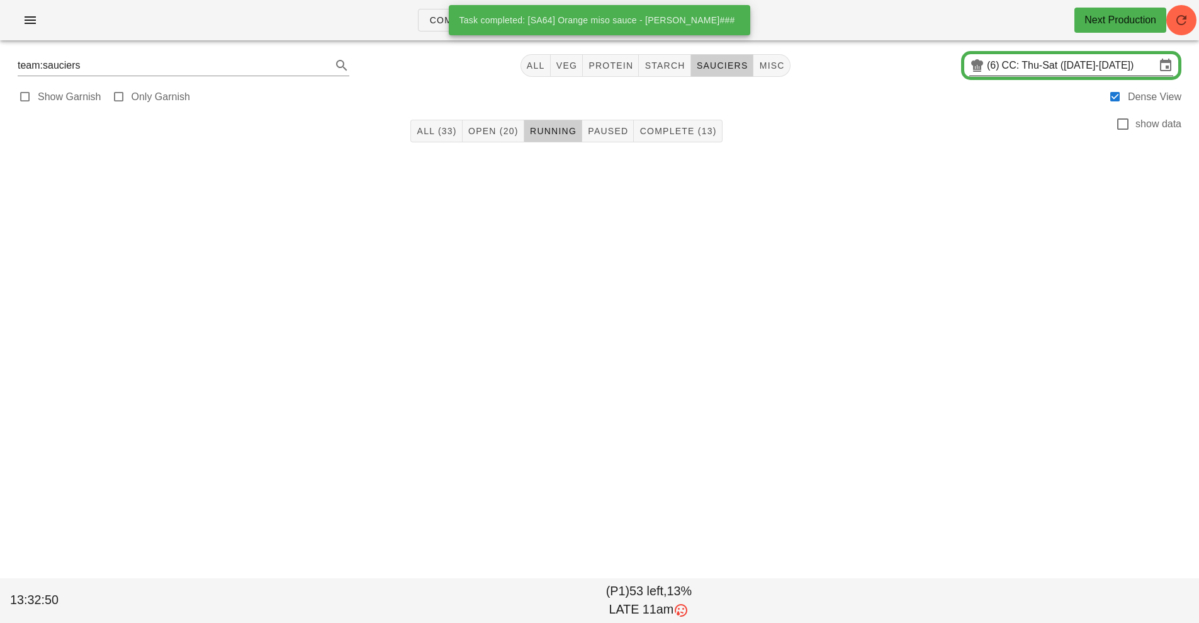
click at [1061, 69] on input "CC: Thu-Sat ([DATE]-[DATE])" at bounding box center [1079, 65] width 154 height 20
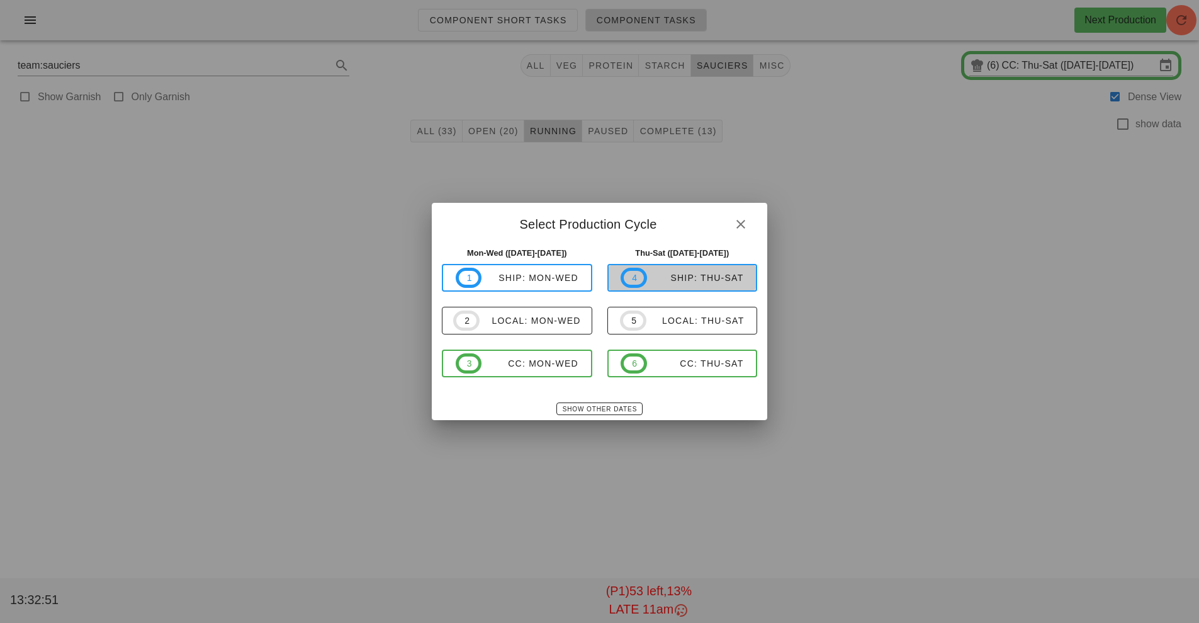
click at [703, 285] on span "4 ship: Thu-Sat" at bounding box center [682, 278] width 123 height 20
type input "ship: Thu-Sat ([DATE]-[DATE])"
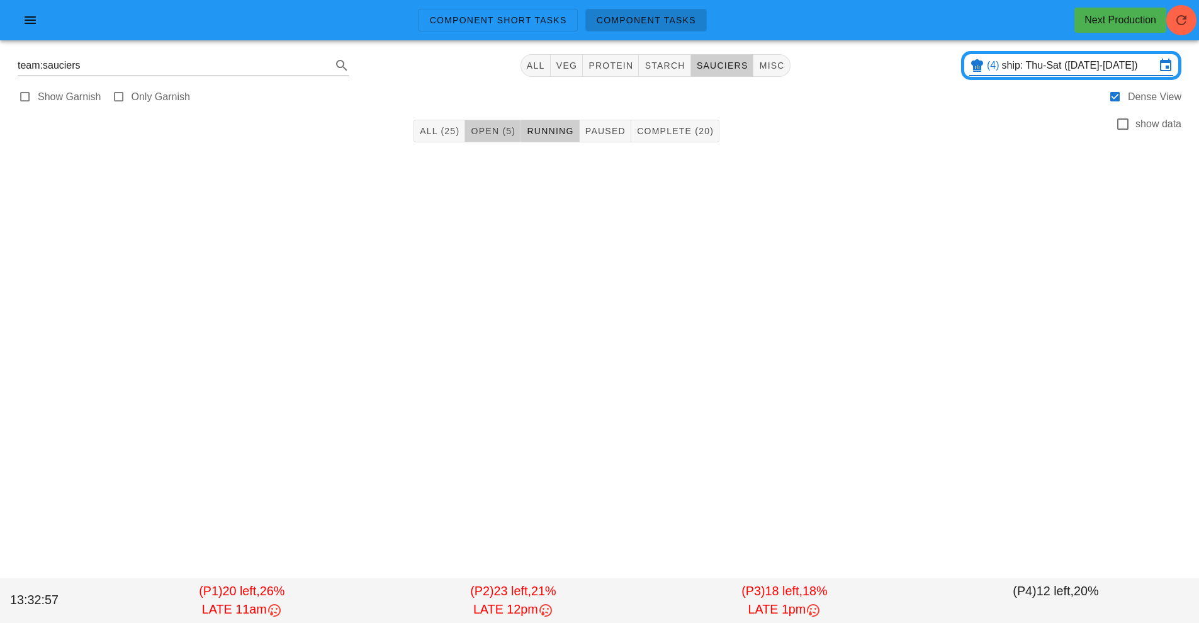
click at [490, 132] on span "Open (5)" at bounding box center [492, 131] width 45 height 10
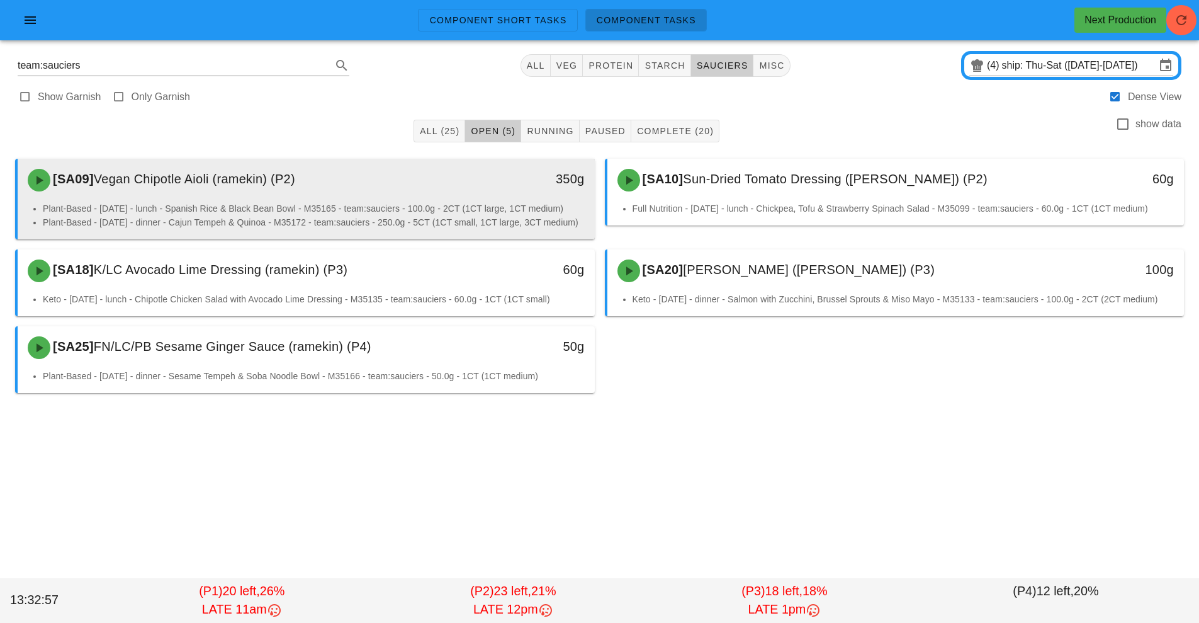
click at [324, 194] on div "[SA09] Vegan Chipotle Aioli (ramekin) (P2)" at bounding box center [234, 180] width 429 height 38
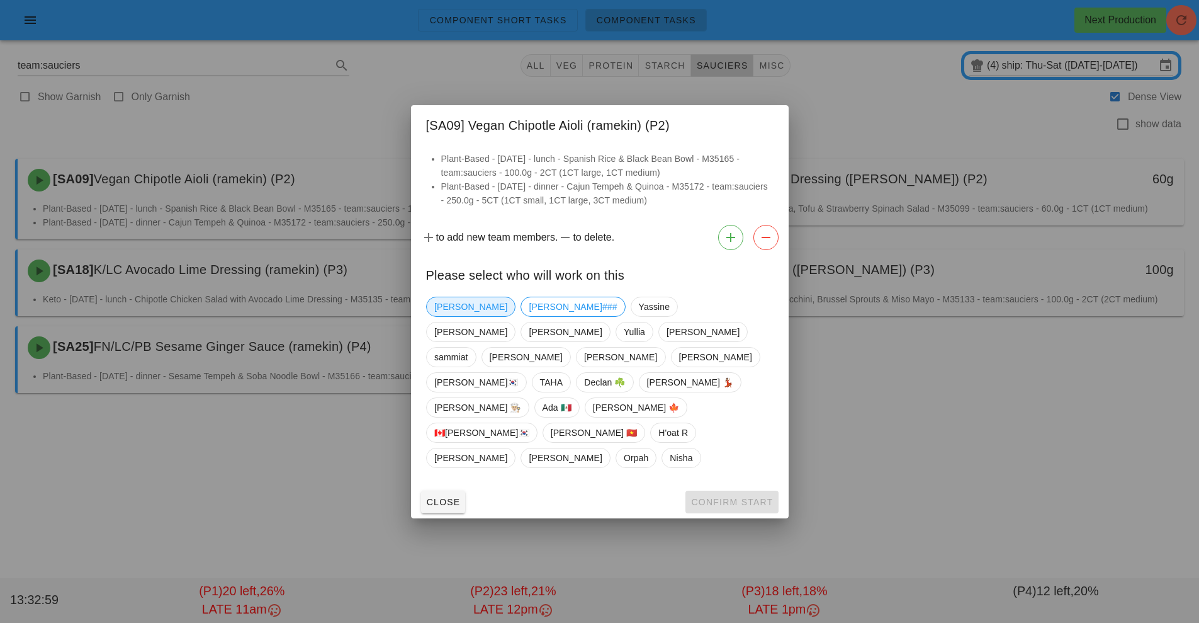
click at [451, 316] on span "[PERSON_NAME]" at bounding box center [470, 306] width 73 height 19
click at [744, 497] on span "Confirm Start" at bounding box center [732, 502] width 82 height 10
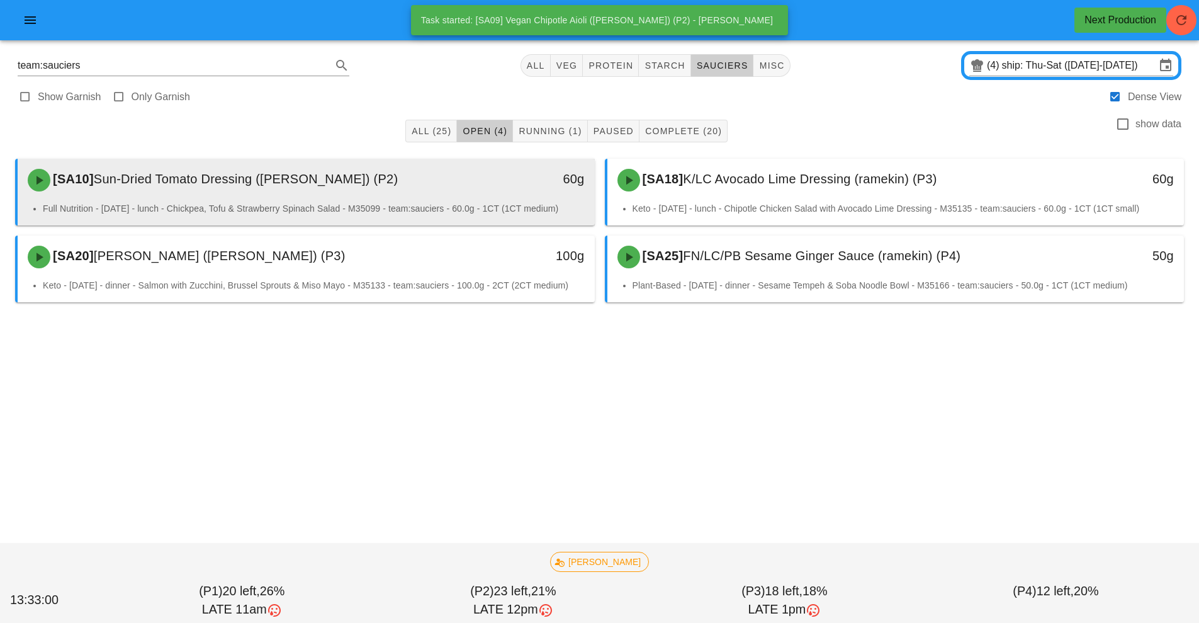
click at [346, 198] on div "[SA10] Sun-Dried Tomato Dressing (ramekin) (P2)" at bounding box center [234, 180] width 429 height 38
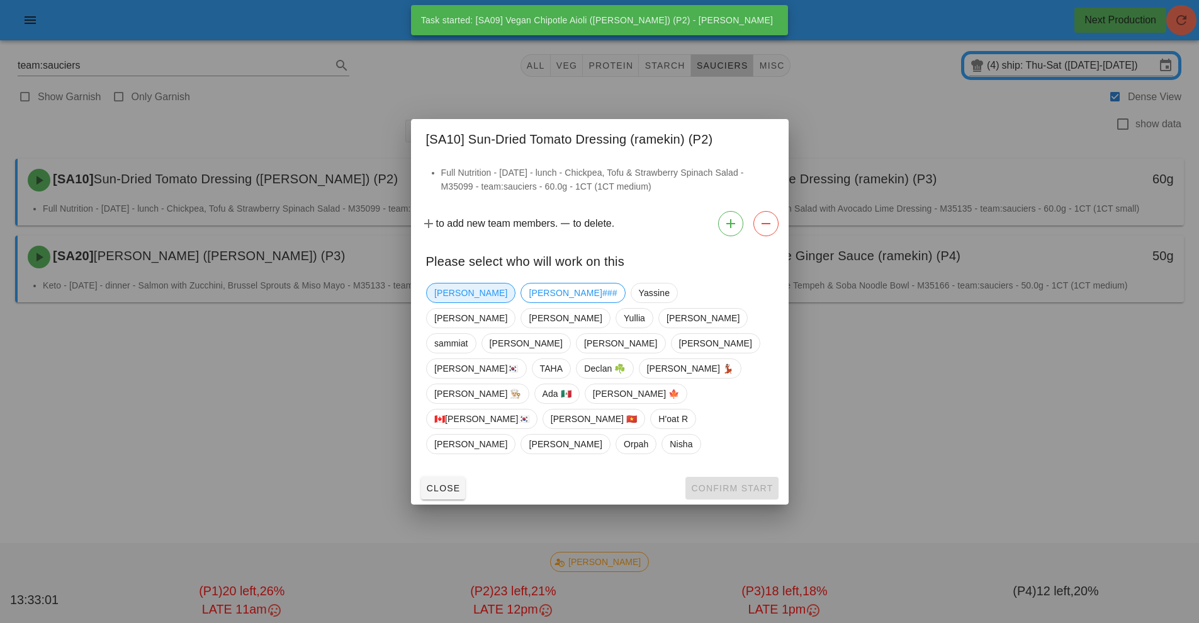
click at [445, 302] on span "[PERSON_NAME]" at bounding box center [470, 292] width 73 height 19
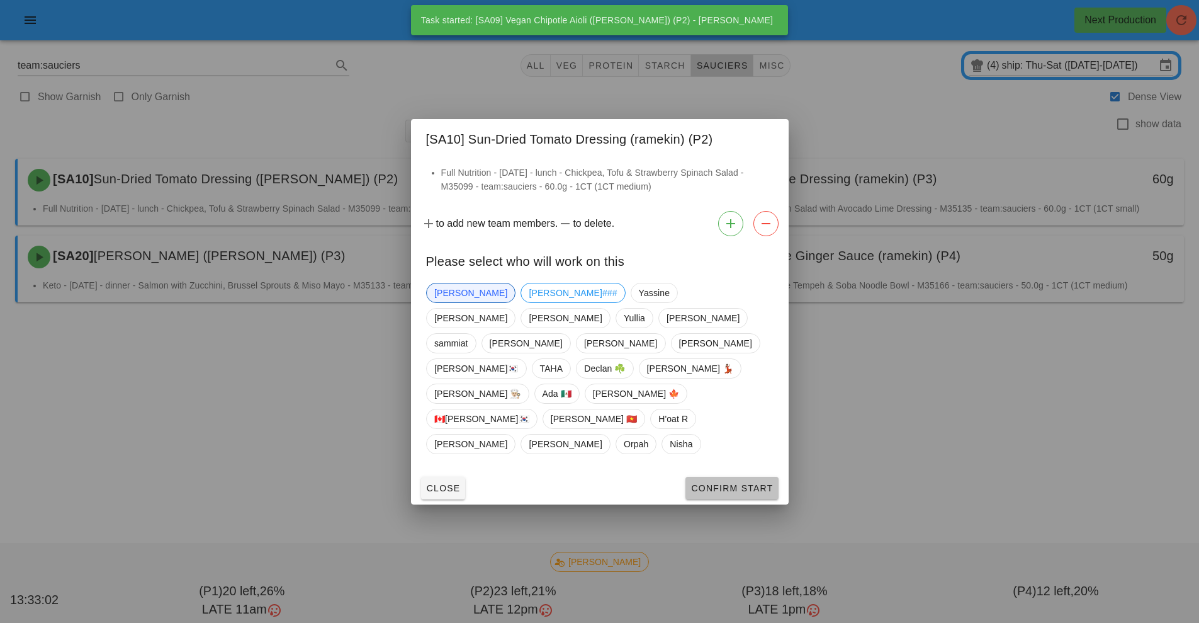
click at [734, 483] on span "Confirm Start" at bounding box center [732, 488] width 82 height 10
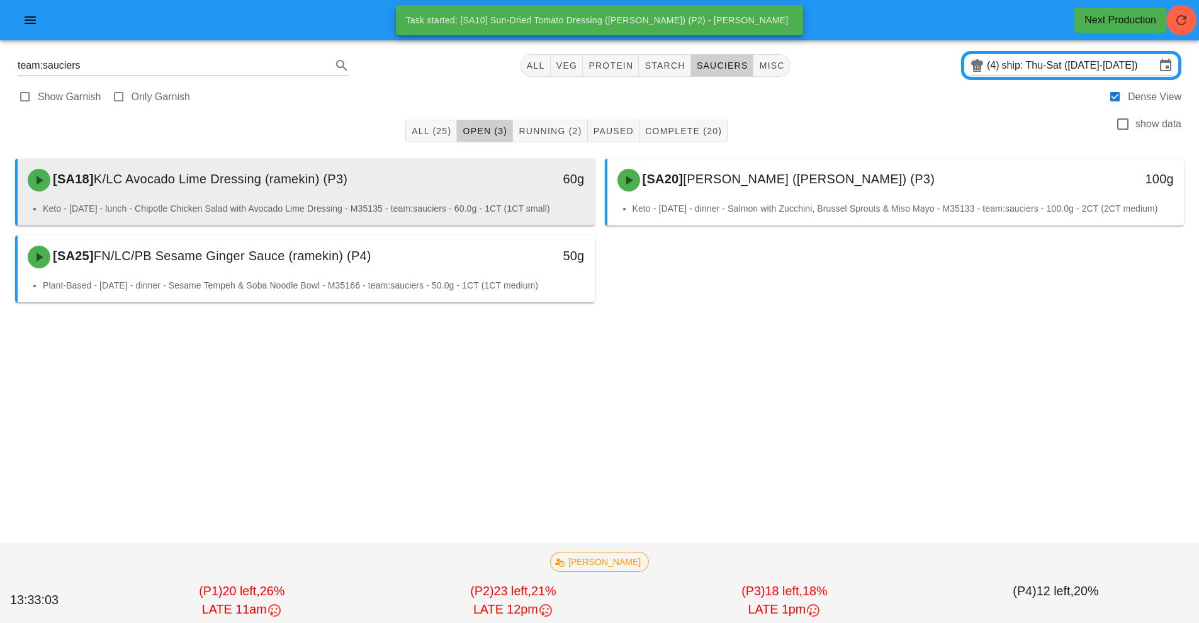
click at [368, 190] on div "[SA18] K/LC Avocado Lime Dressing (ramekin) (P3)" at bounding box center [234, 180] width 429 height 38
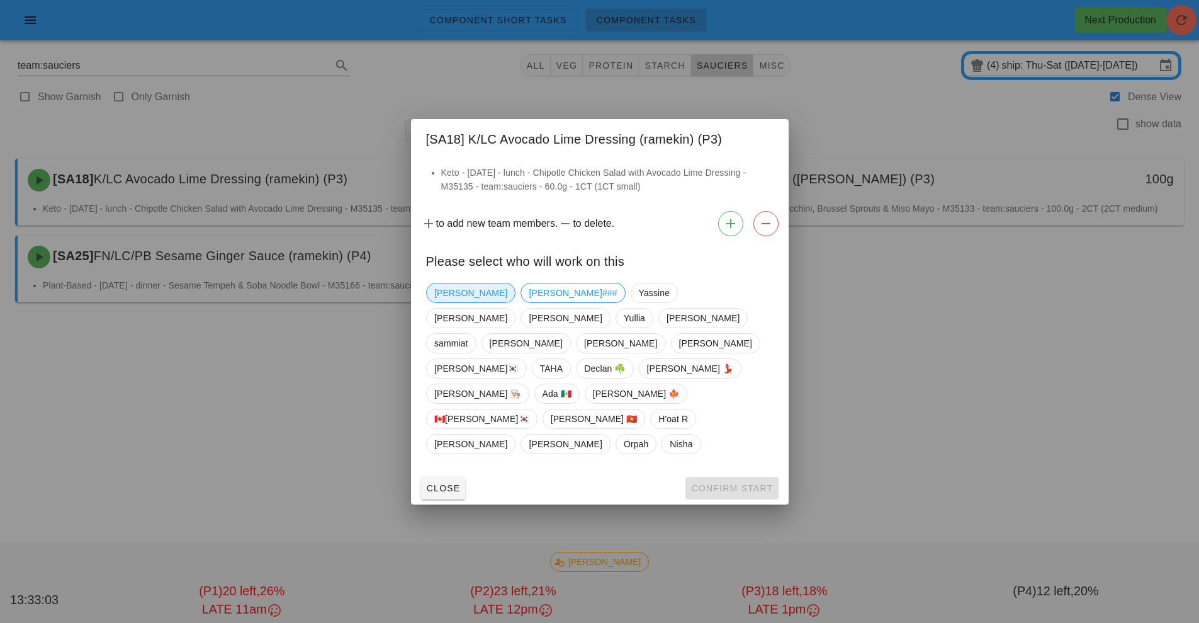
click at [439, 302] on span "[PERSON_NAME]" at bounding box center [470, 292] width 73 height 19
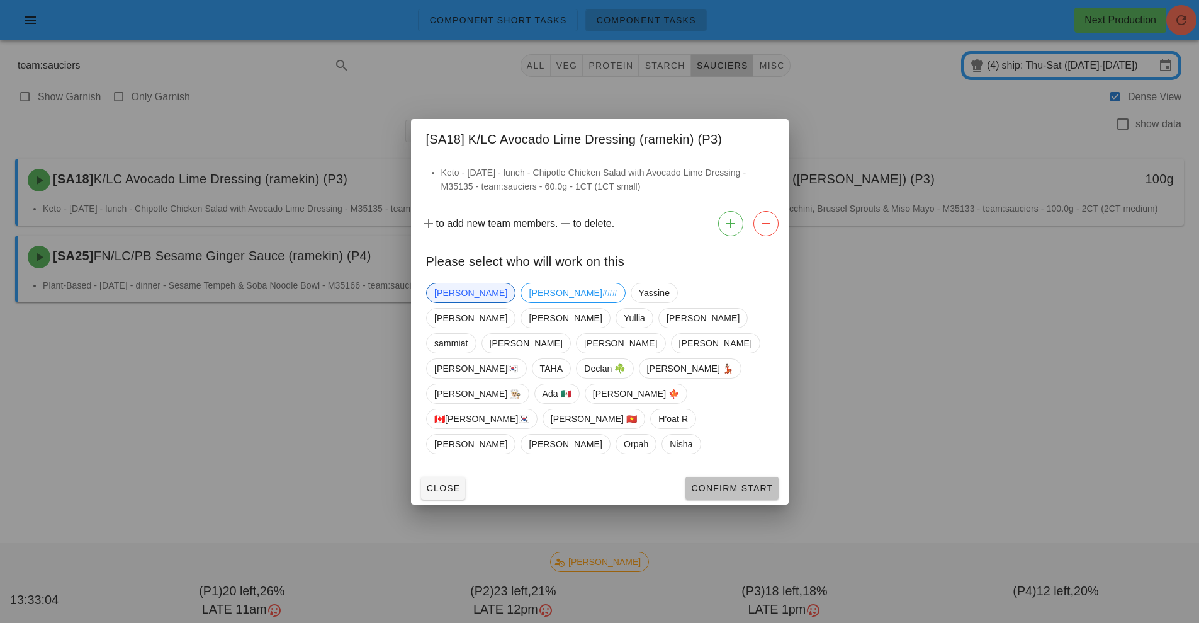
click at [726, 477] on button "Confirm Start" at bounding box center [732, 488] width 93 height 23
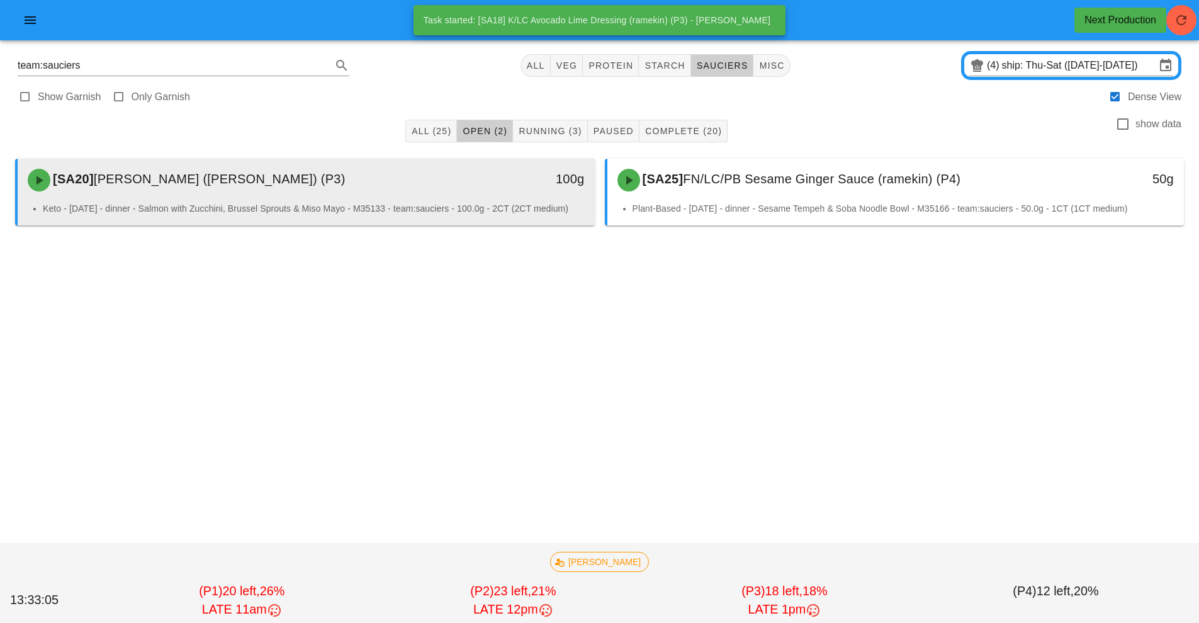
click at [377, 195] on div "[SA20] [PERSON_NAME] (ramekin) (P3)" at bounding box center [234, 180] width 429 height 38
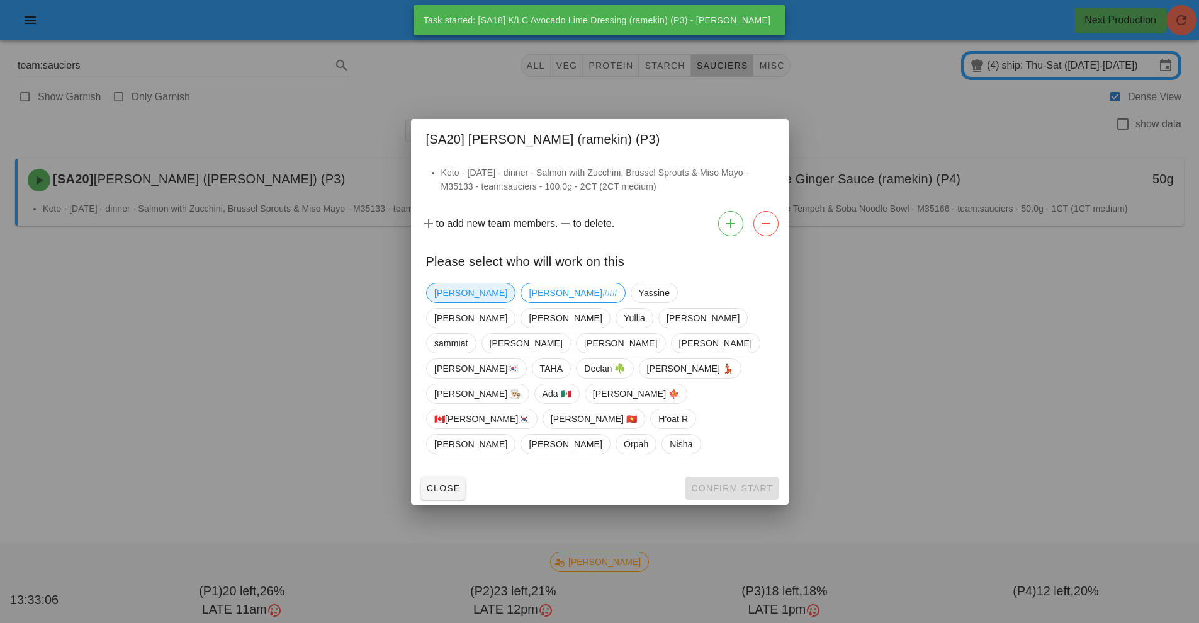
click at [454, 302] on span "[PERSON_NAME]" at bounding box center [470, 292] width 73 height 19
click at [761, 478] on div "Close Confirm Start" at bounding box center [600, 488] width 378 height 33
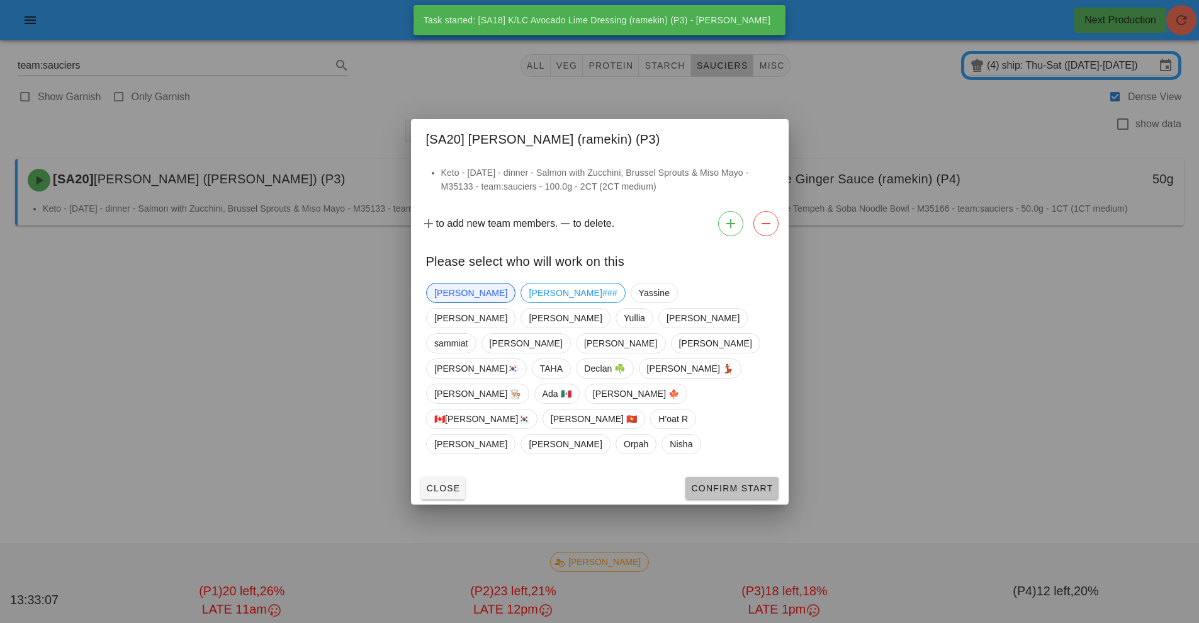
click at [753, 483] on span "Confirm Start" at bounding box center [732, 488] width 82 height 10
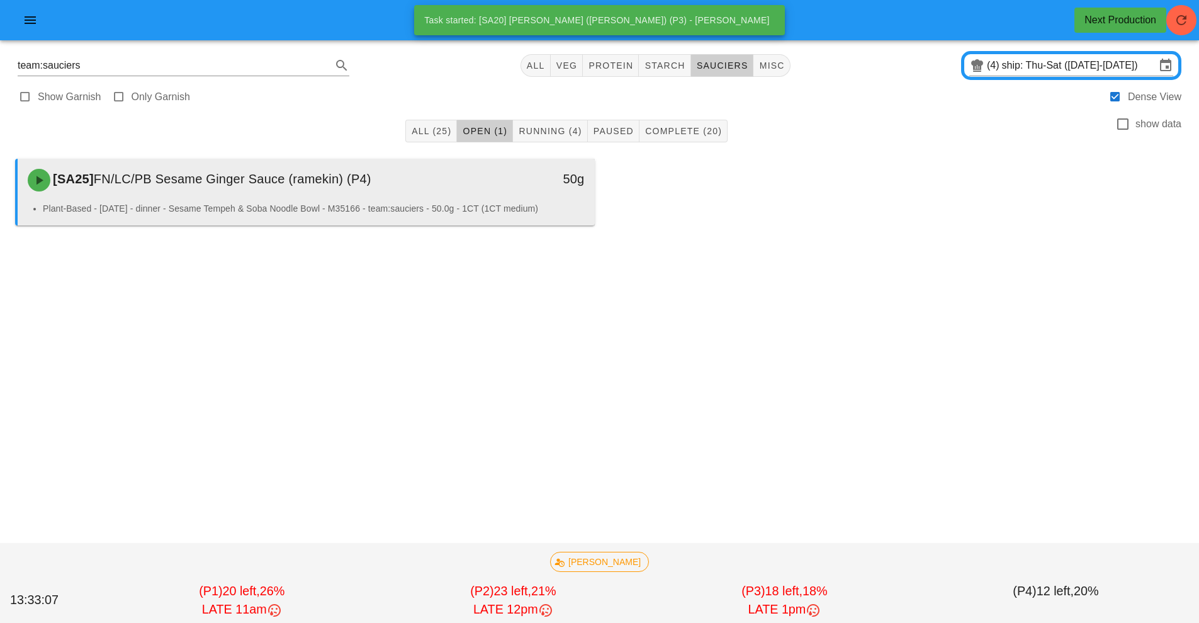
click at [342, 176] on span "FN/LC/PB Sesame Ginger Sauce (ramekin) (P4)" at bounding box center [233, 179] width 278 height 14
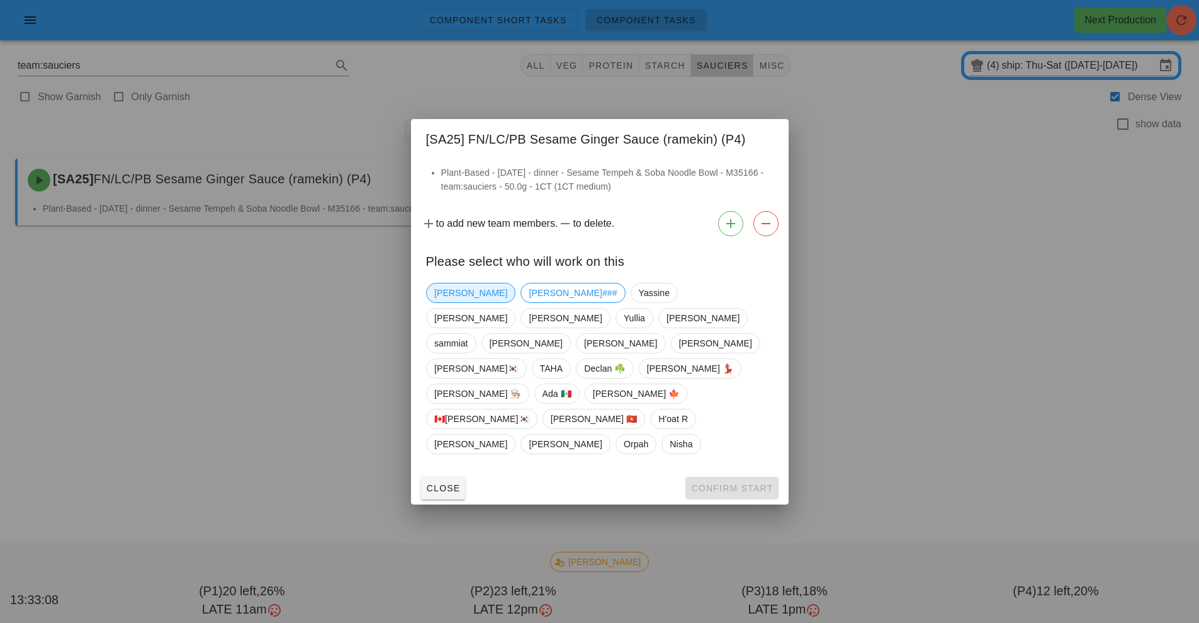
click at [445, 302] on span "[PERSON_NAME]" at bounding box center [470, 292] width 73 height 19
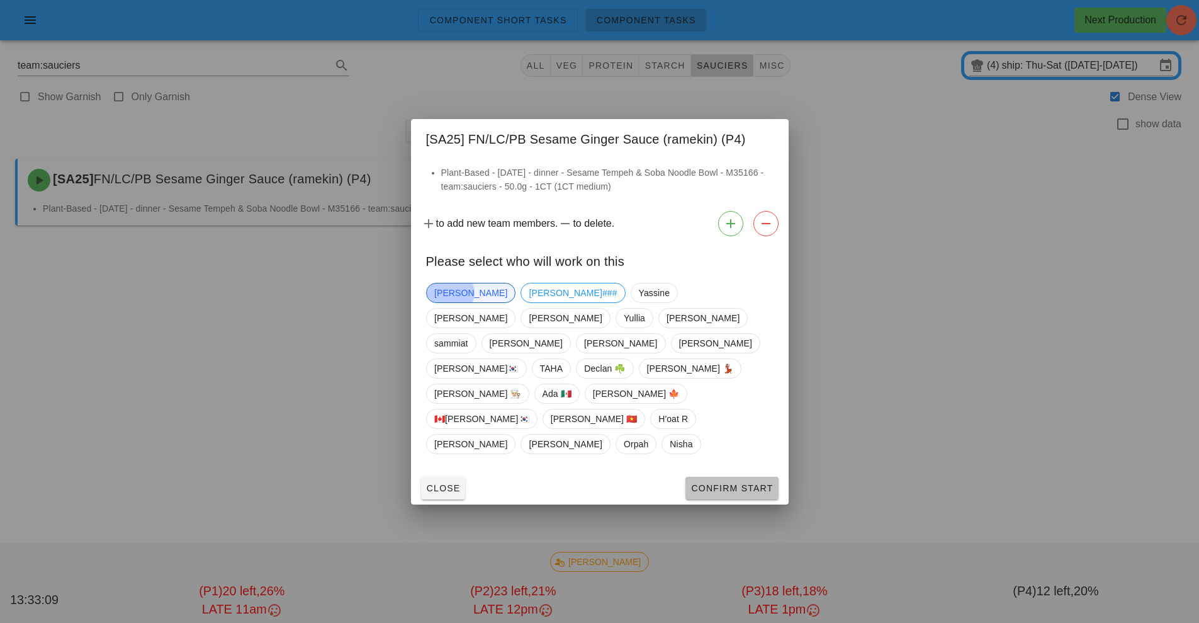
click at [742, 477] on button "Confirm Start" at bounding box center [732, 488] width 93 height 23
